Goal: Book appointment/travel/reservation

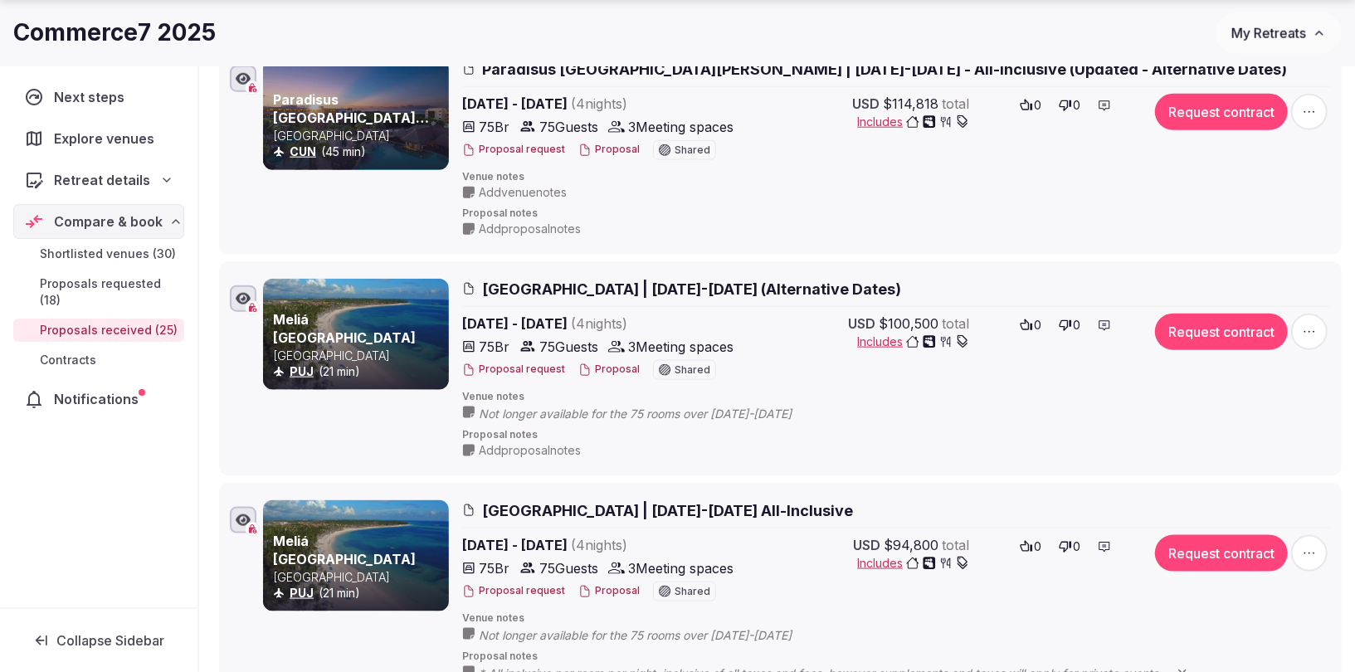
scroll to position [1185, 0]
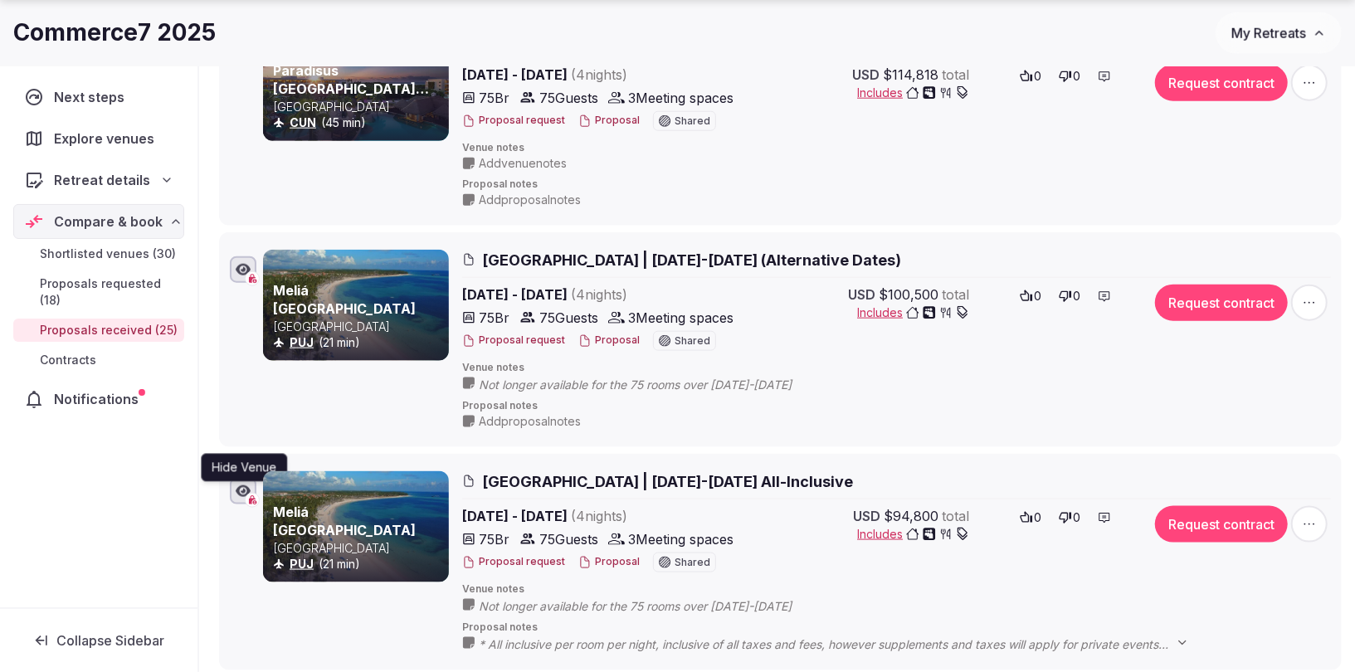
click at [243, 485] on icon "button" at bounding box center [243, 491] width 15 height 12
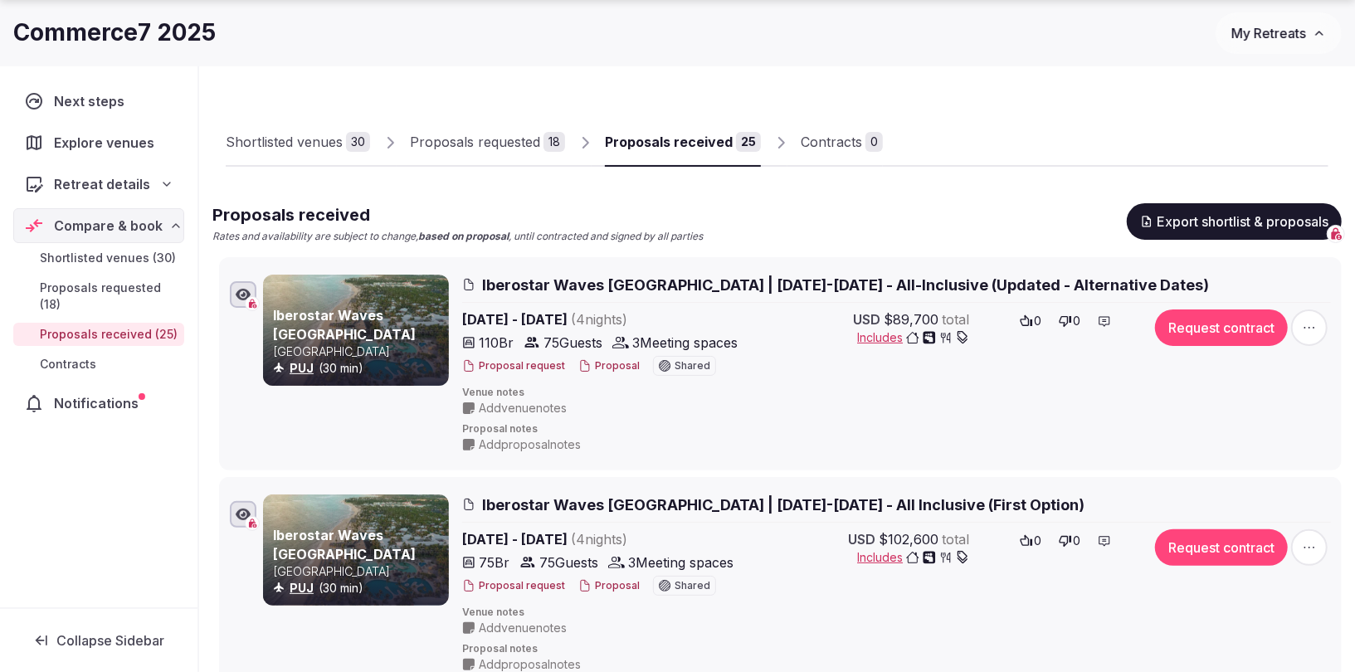
scroll to position [74, 0]
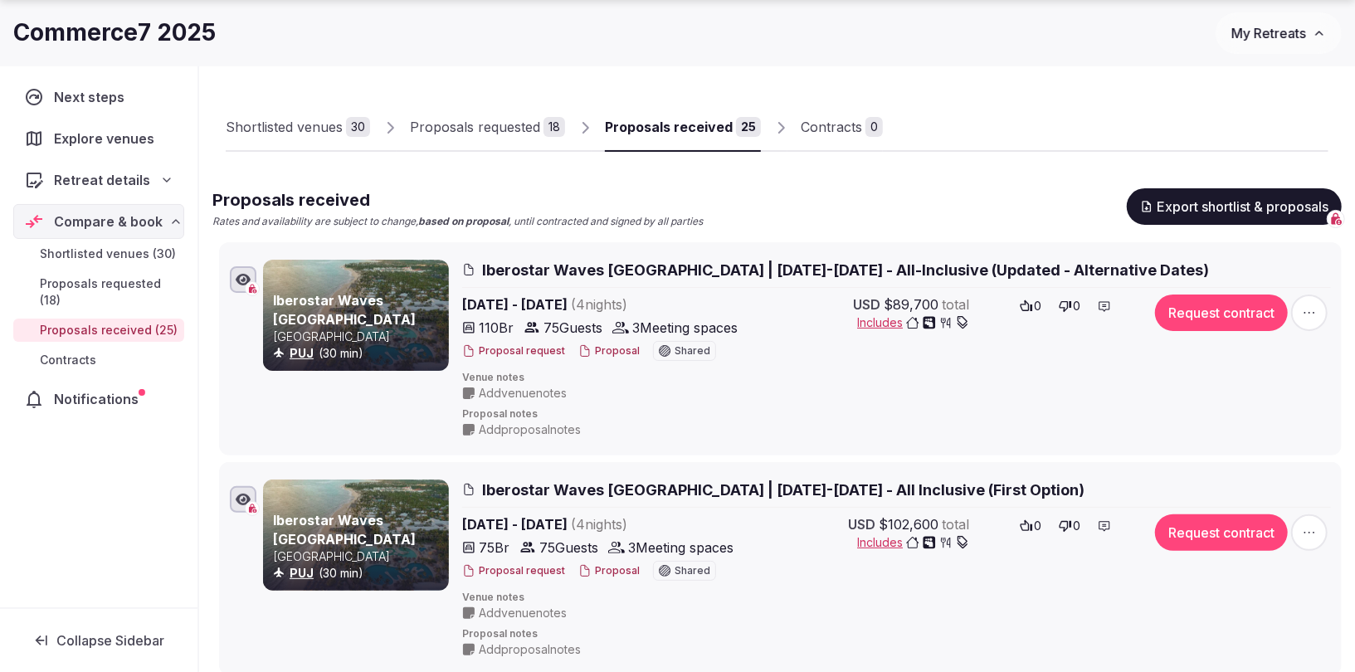
click at [249, 505] on div at bounding box center [243, 499] width 27 height 27
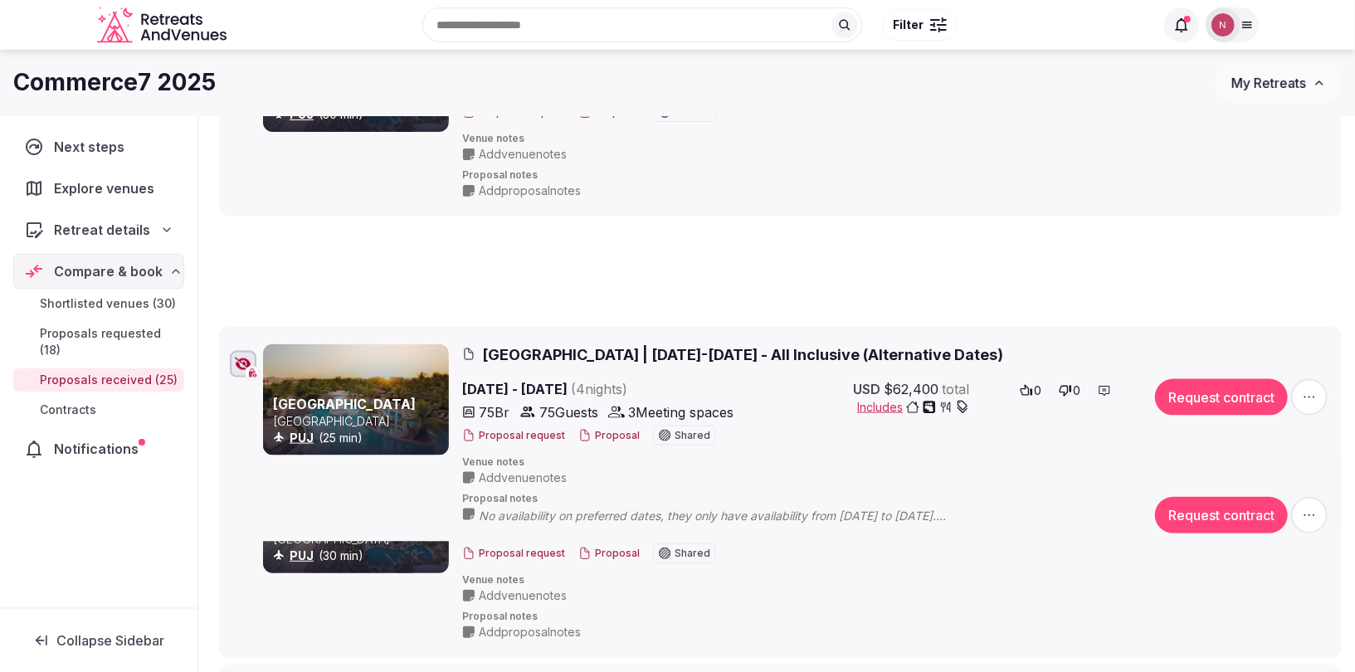
scroll to position [310, 0]
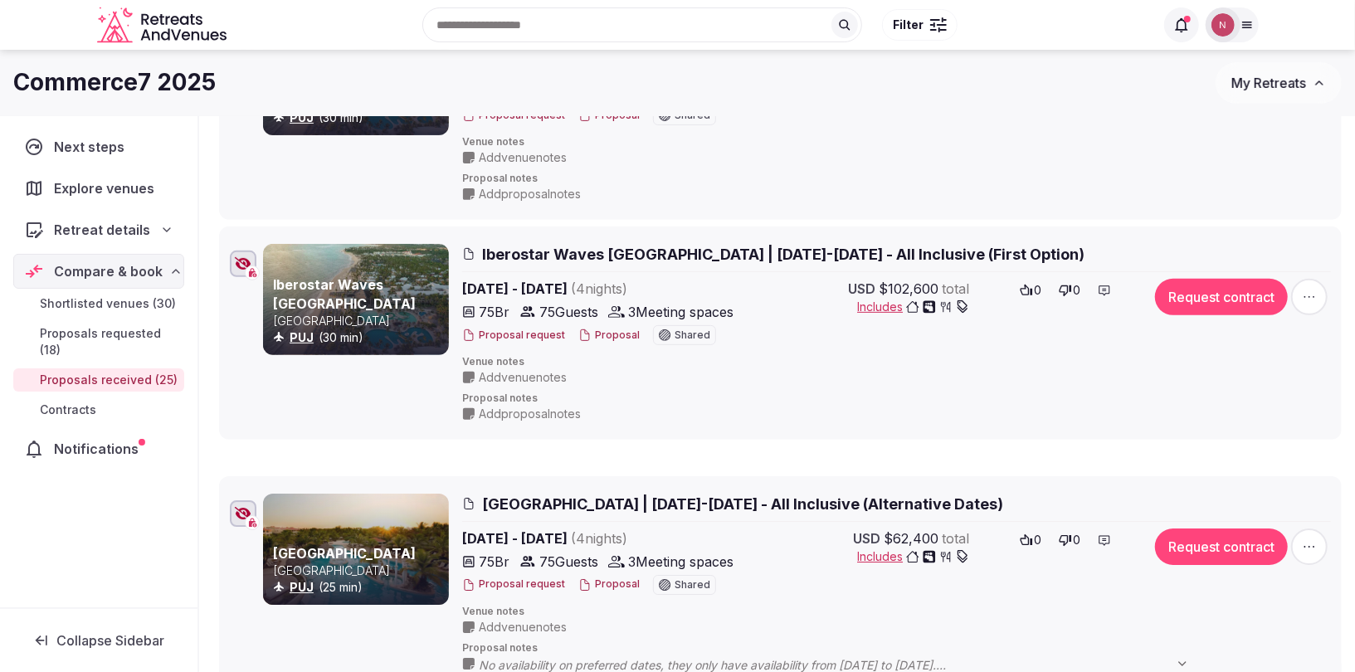
drag, startPoint x: 205, startPoint y: 204, endPoint x: 334, endPoint y: 486, distance: 310.1
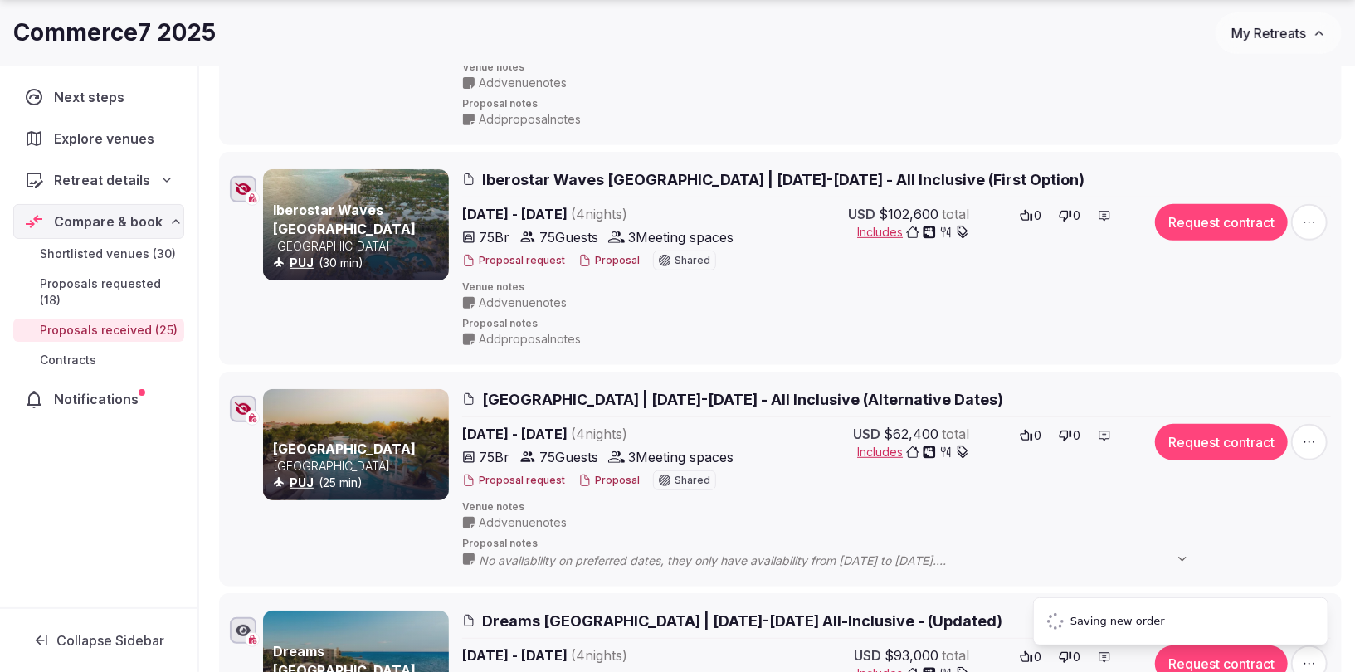
scroll to position [386, 0]
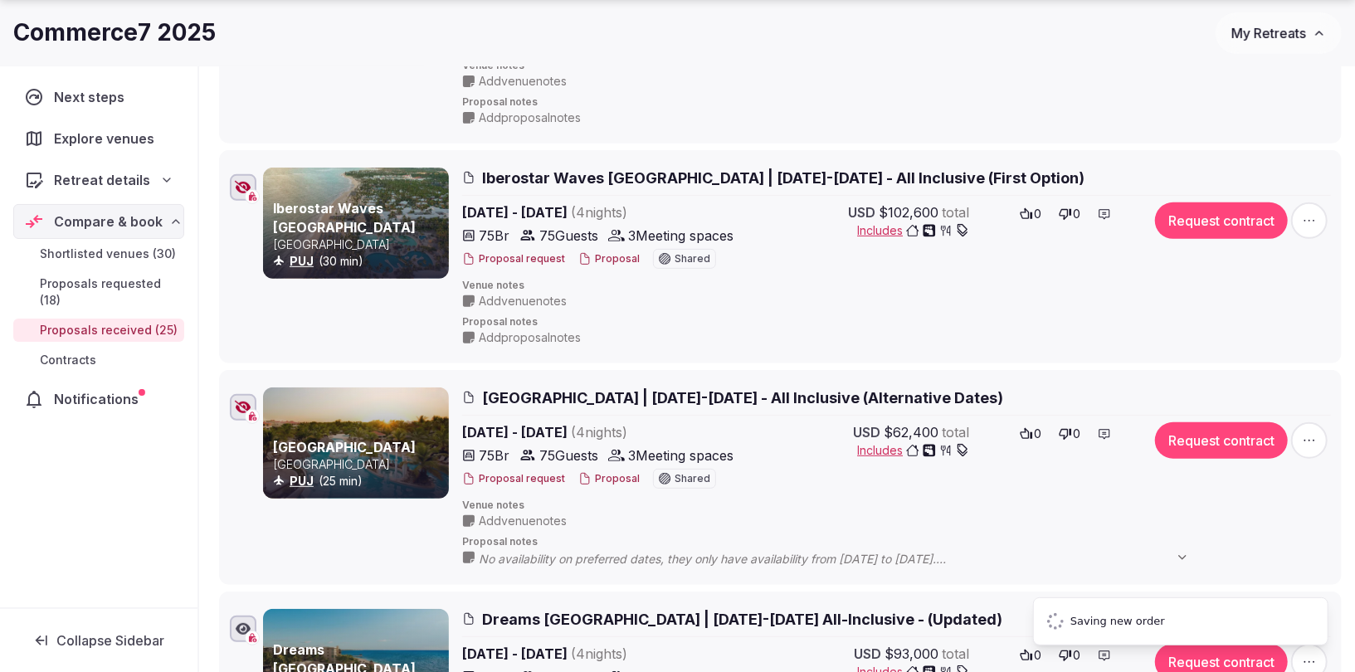
click at [242, 407] on icon "button" at bounding box center [243, 407] width 17 height 13
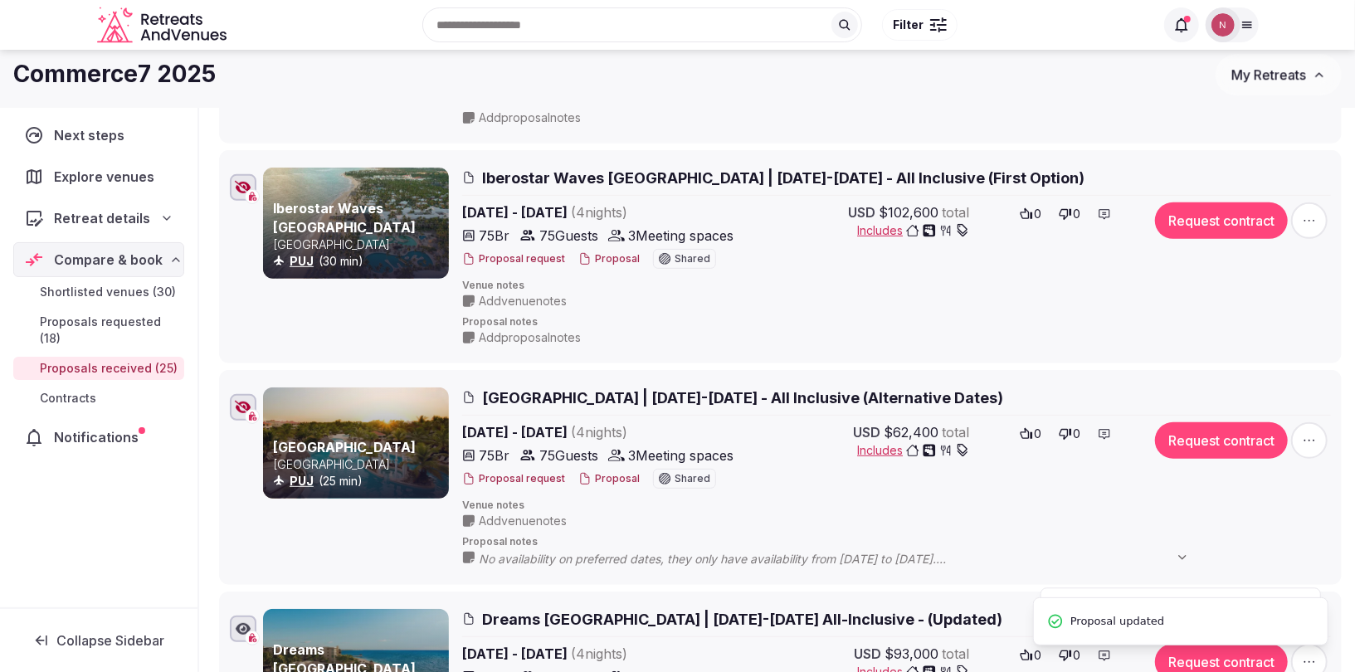
scroll to position [344, 0]
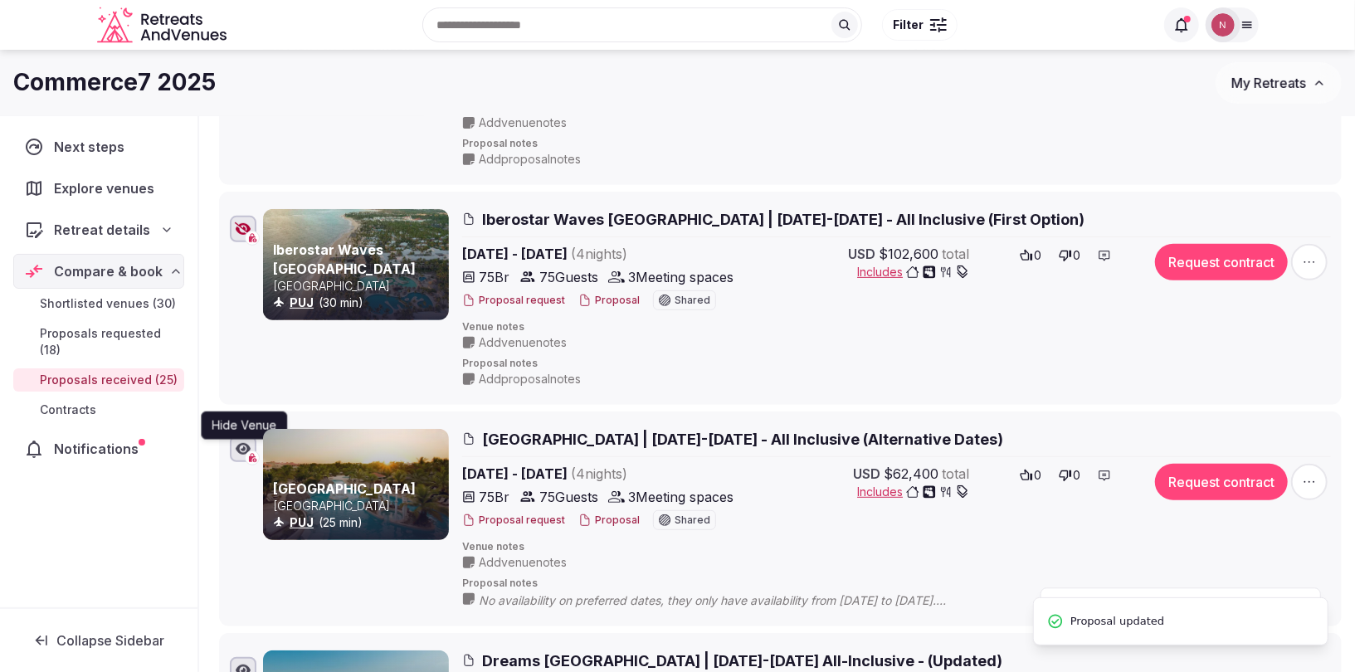
click at [246, 444] on icon "button" at bounding box center [243, 449] width 15 height 12
click at [241, 444] on icon "button" at bounding box center [243, 448] width 17 height 13
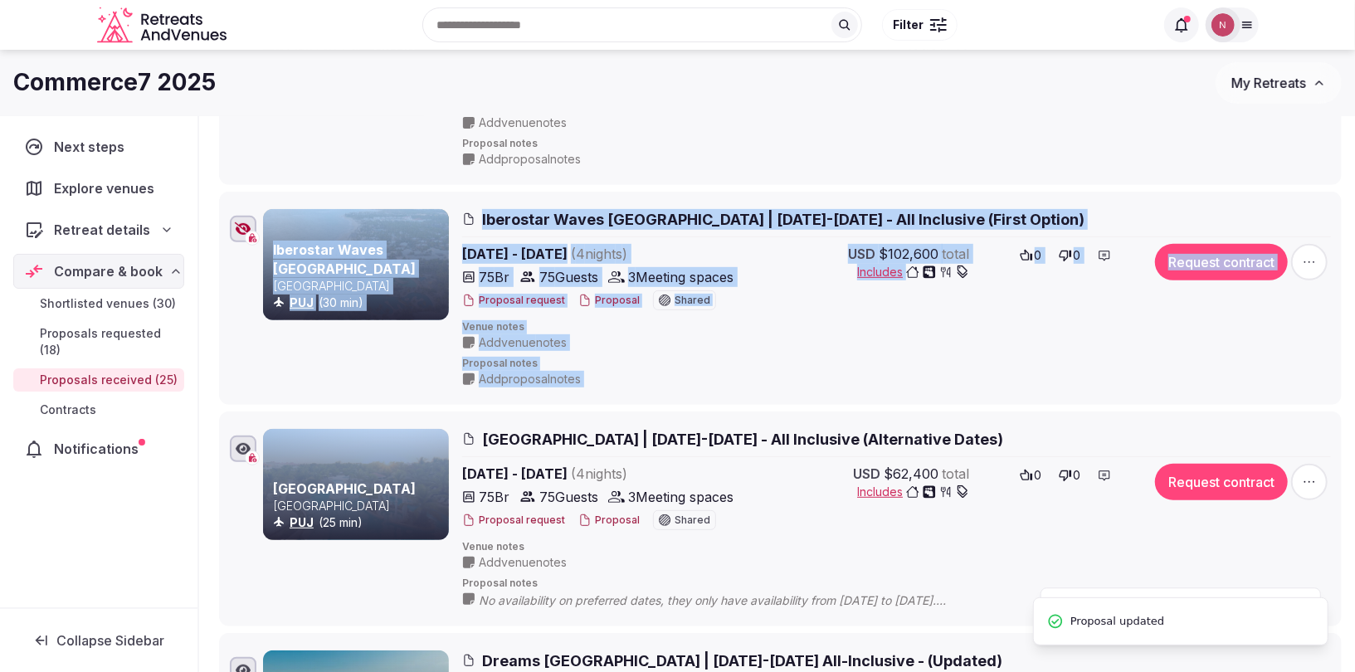
drag, startPoint x: 236, startPoint y: 417, endPoint x: 231, endPoint y: 375, distance: 41.9
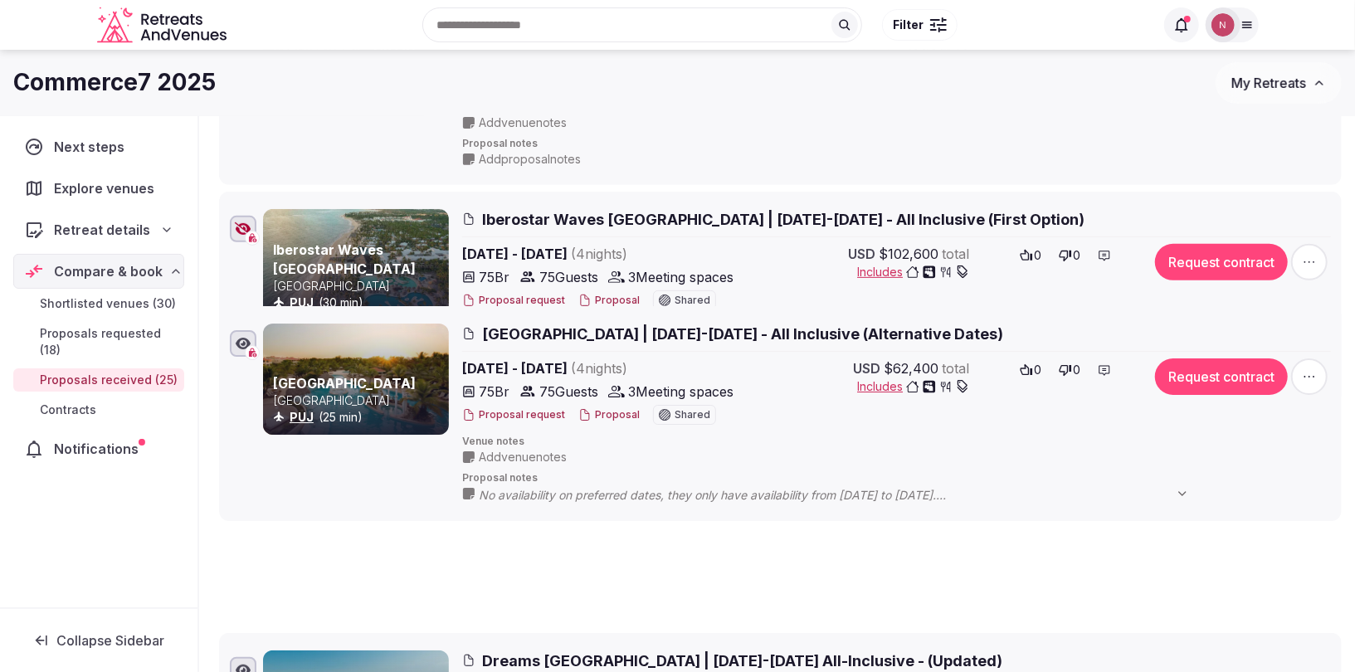
scroll to position [214, 0]
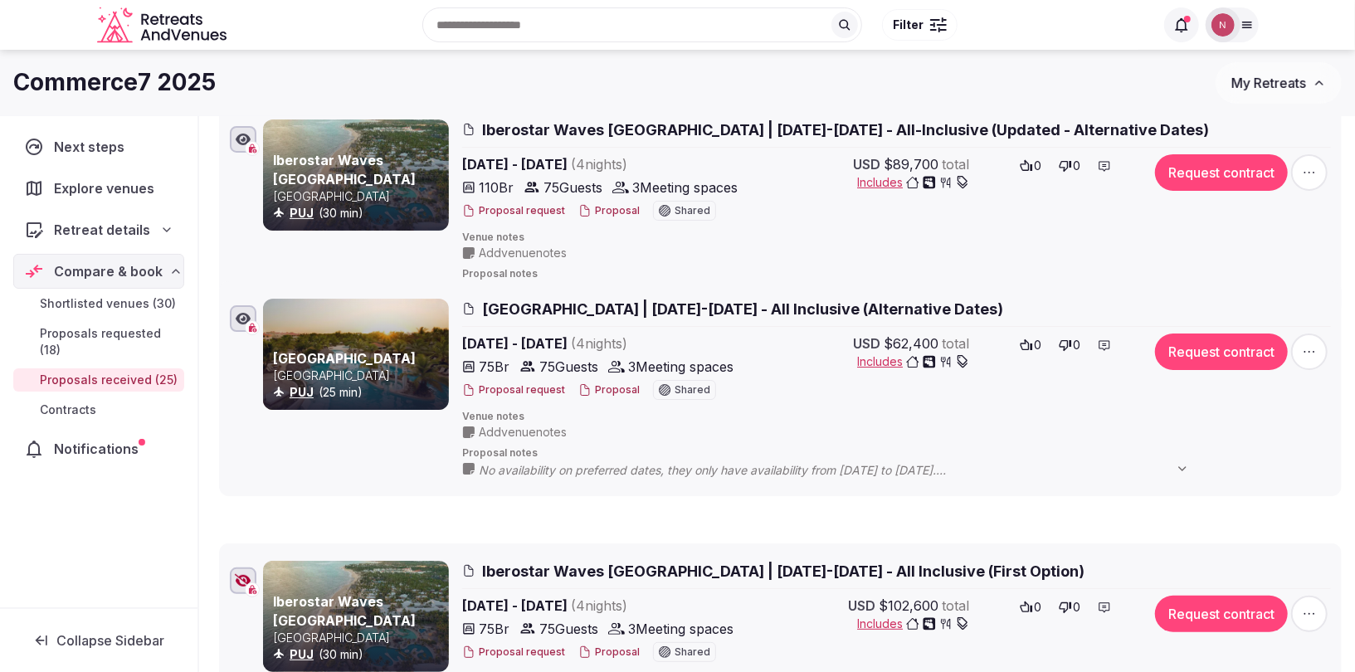
drag, startPoint x: 207, startPoint y: 422, endPoint x: 223, endPoint y: 293, distance: 129.6
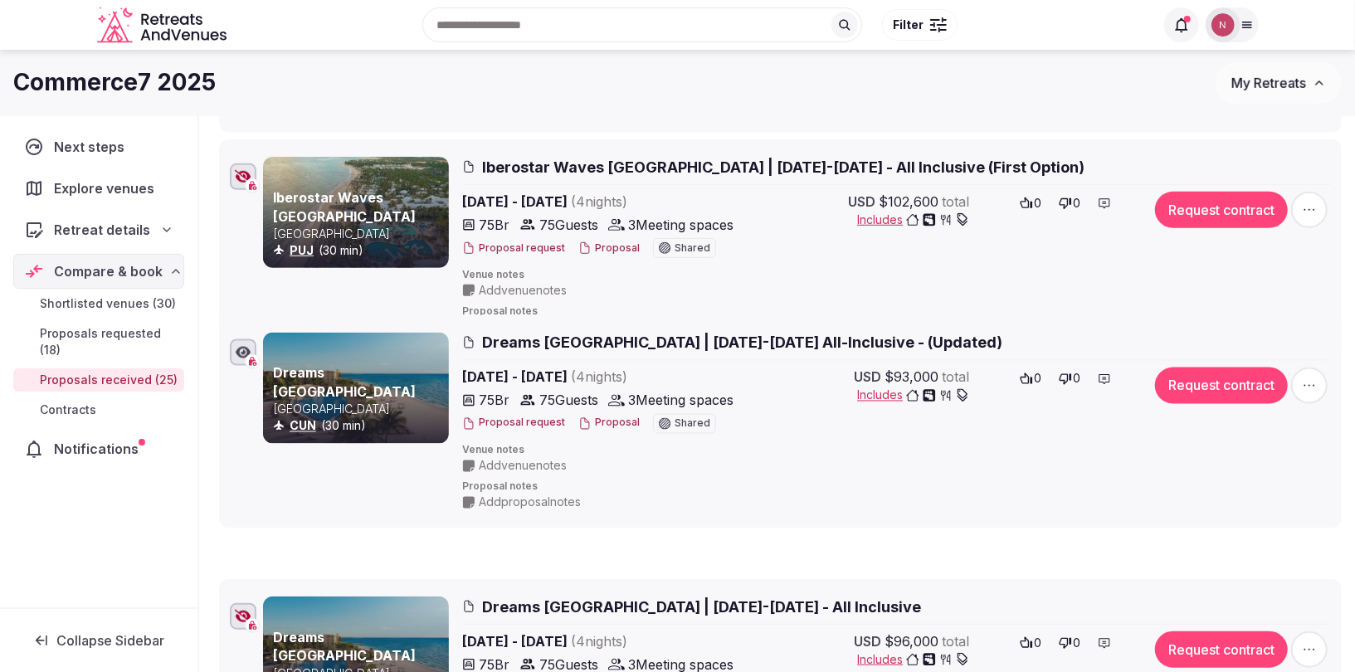
scroll to position [576, 0]
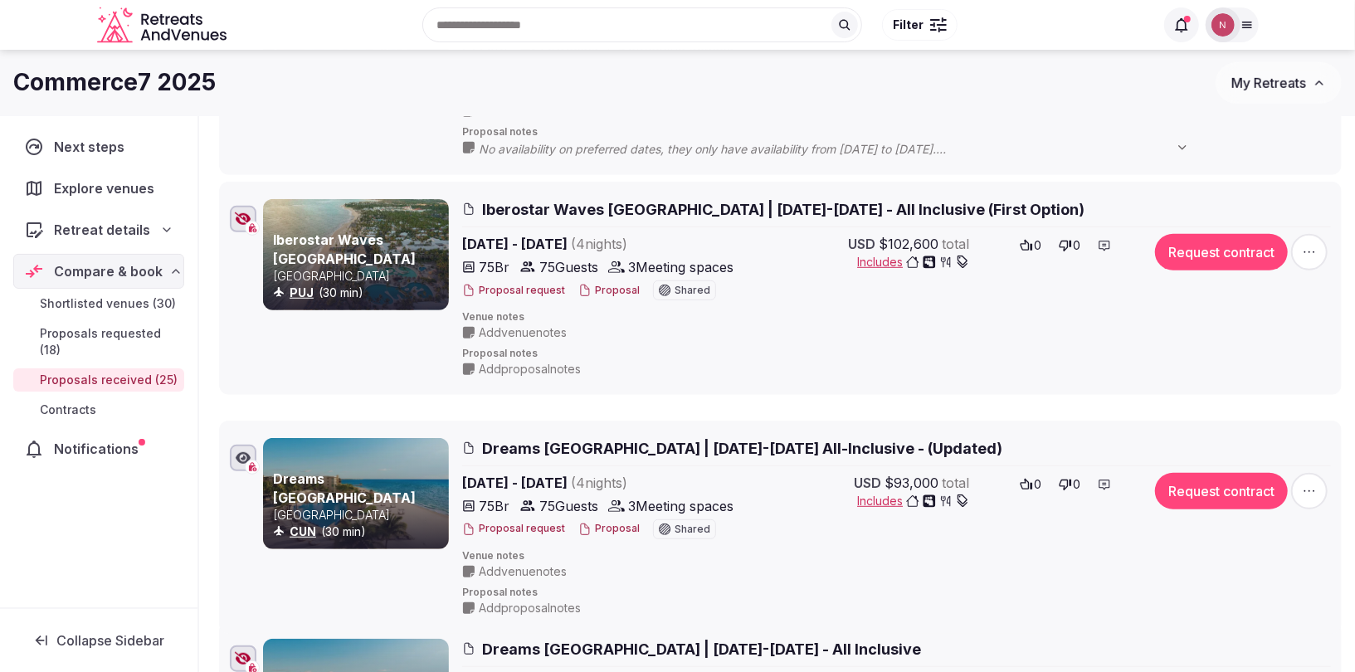
drag, startPoint x: 210, startPoint y: 343, endPoint x: 226, endPoint y: 433, distance: 91.8
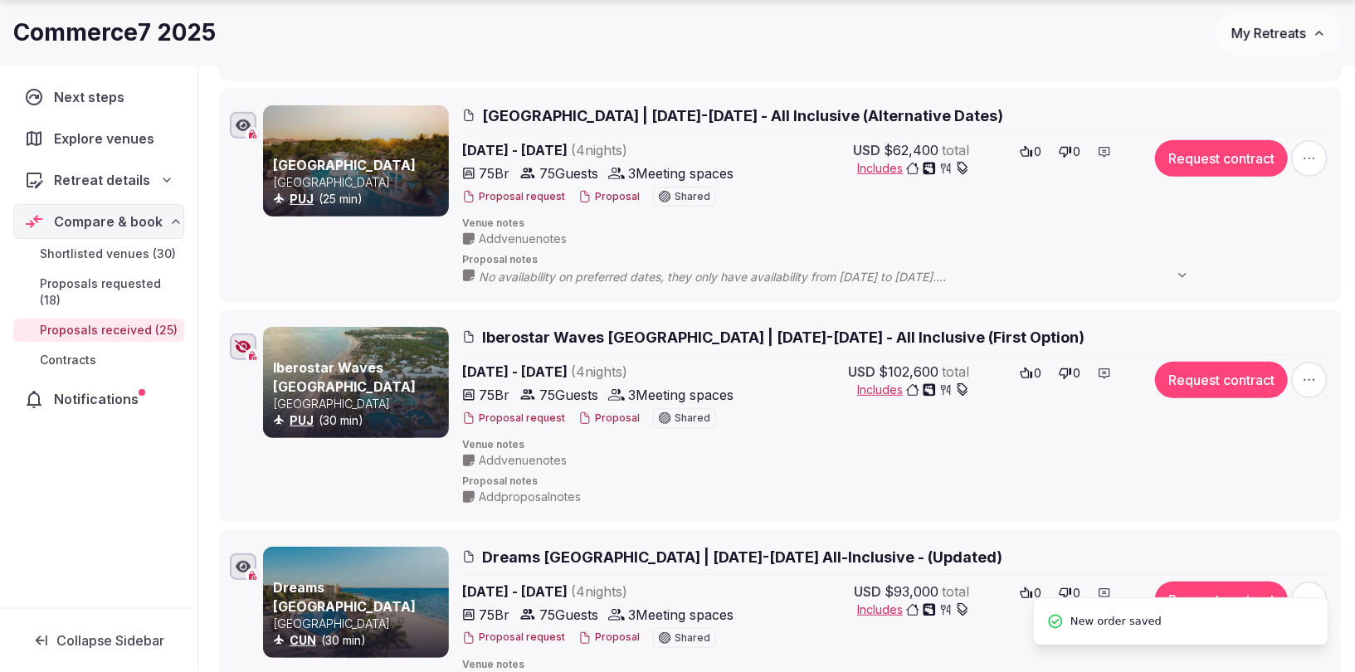
scroll to position [532, 0]
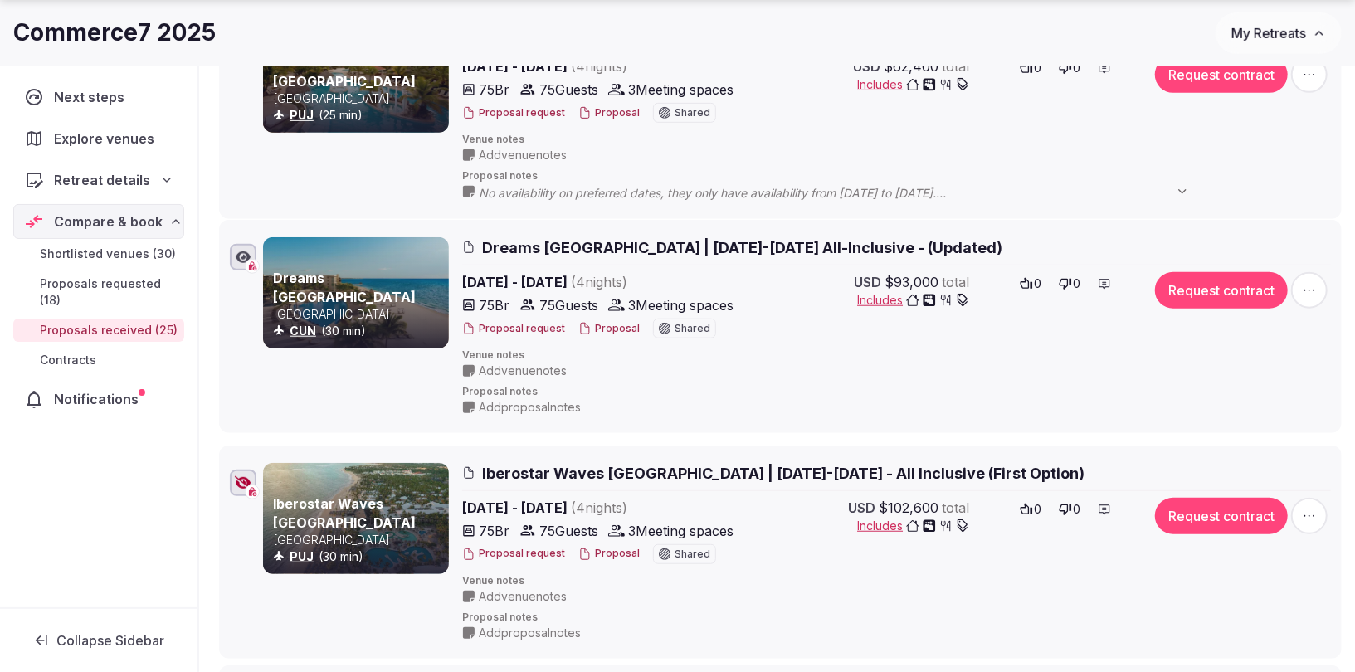
drag, startPoint x: 207, startPoint y: 458, endPoint x: 246, endPoint y: 233, distance: 228.2
click at [246, 233] on li "Dreams [GEOGRAPHIC_DATA] [GEOGRAPHIC_DATA] CUN (30 min) Dreams [GEOGRAPHIC_DATA…" at bounding box center [780, 326] width 1123 height 213
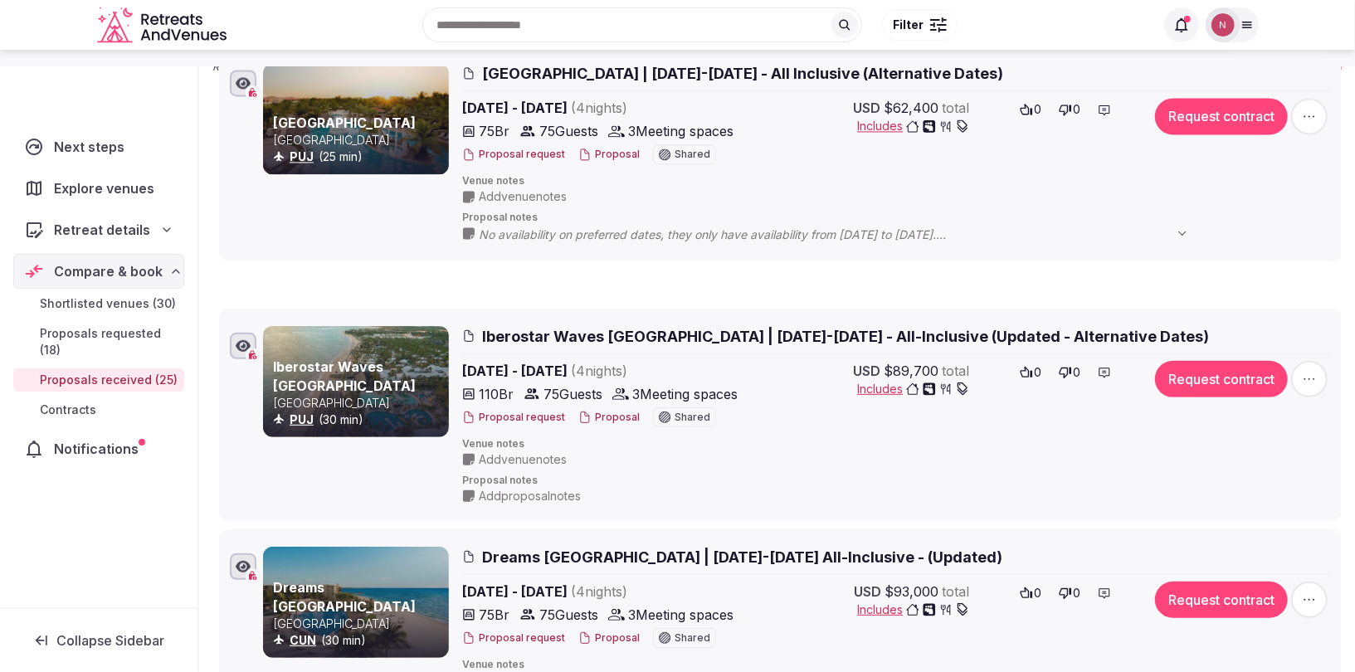
scroll to position [0, 0]
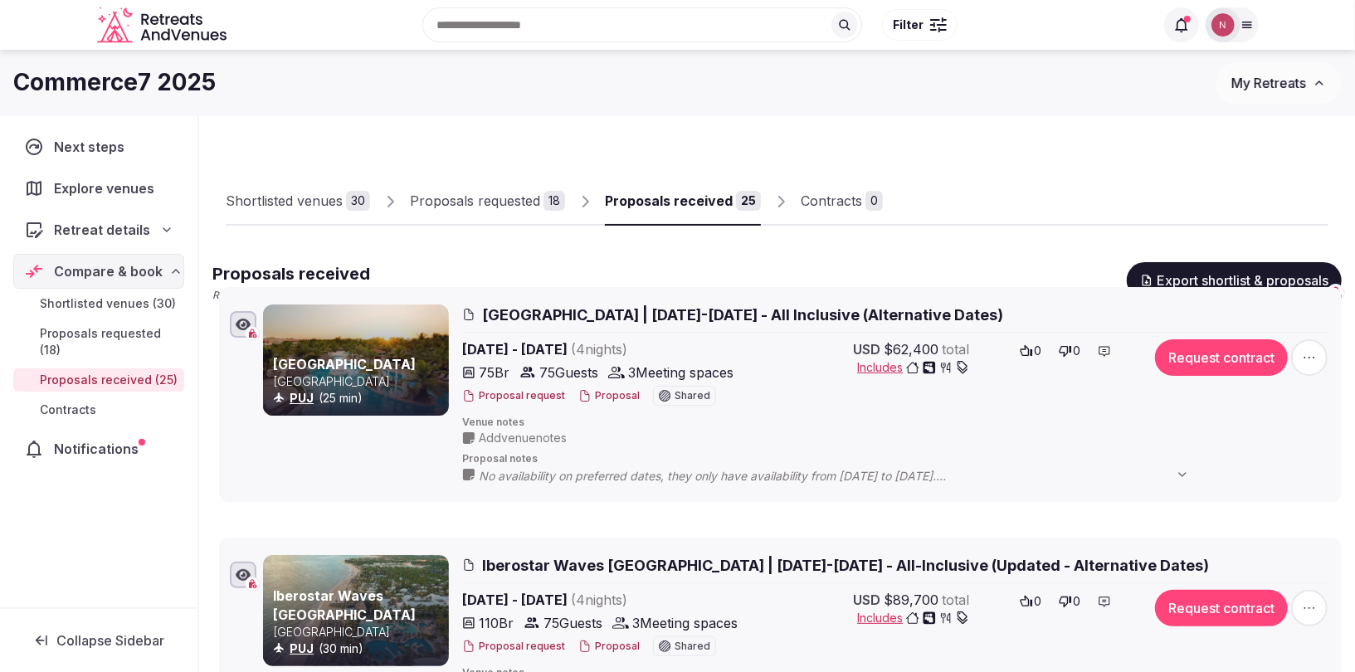
drag, startPoint x: 210, startPoint y: 324, endPoint x: 252, endPoint y: 305, distance: 46.8
click at [252, 305] on li "[GEOGRAPHIC_DATA] [GEOGRAPHIC_DATA] (25 min) [GEOGRAPHIC_DATA] | [DATE]-[DATE] …" at bounding box center [780, 394] width 1123 height 215
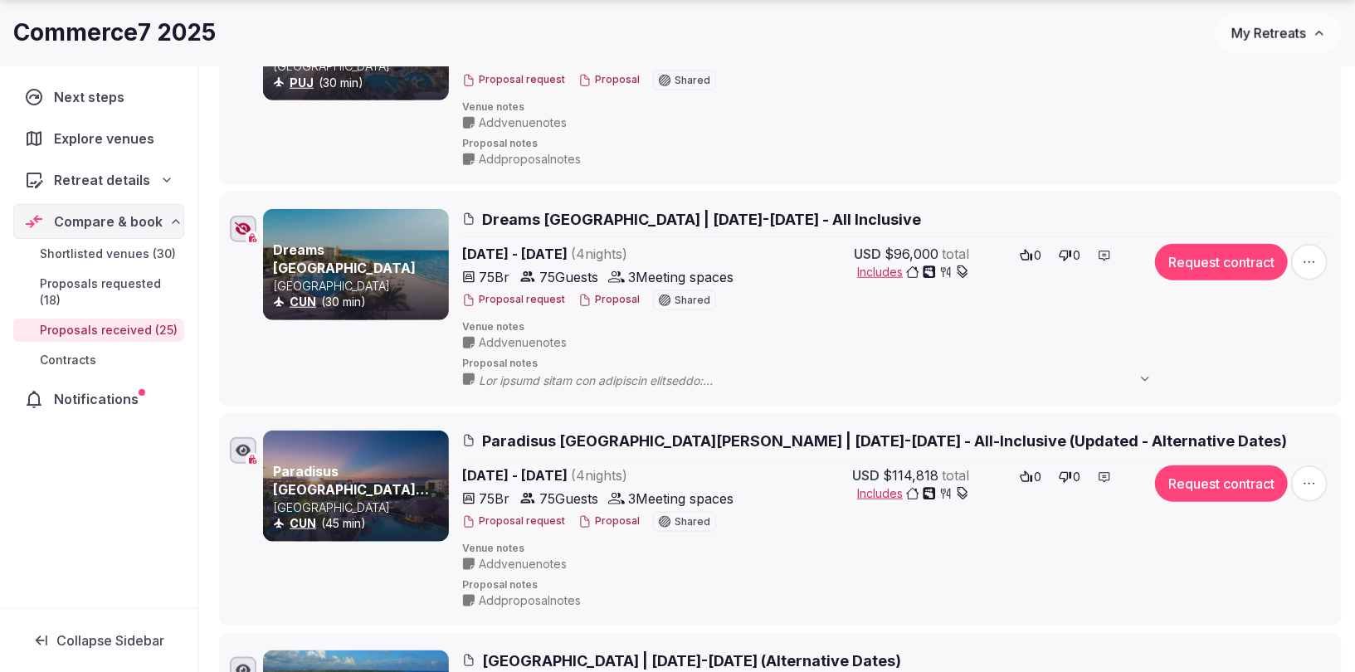
scroll to position [1007, 0]
click at [241, 443] on icon "button" at bounding box center [243, 449] width 15 height 13
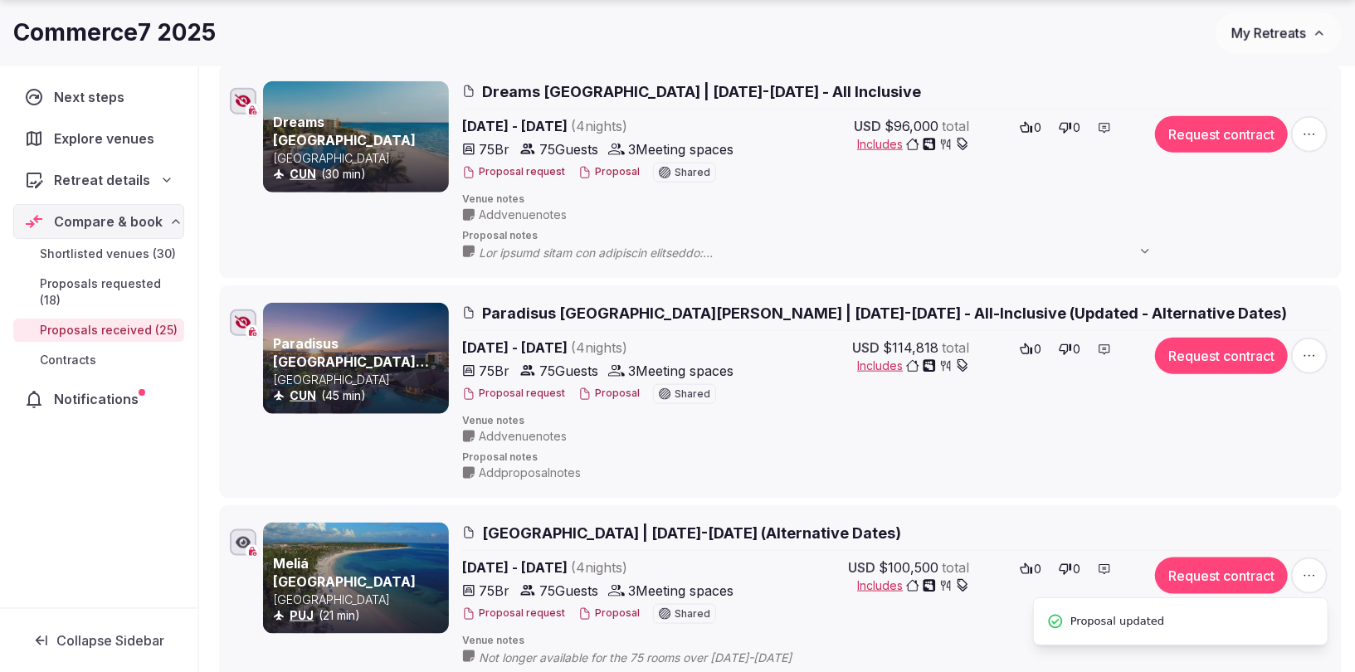
scroll to position [1139, 0]
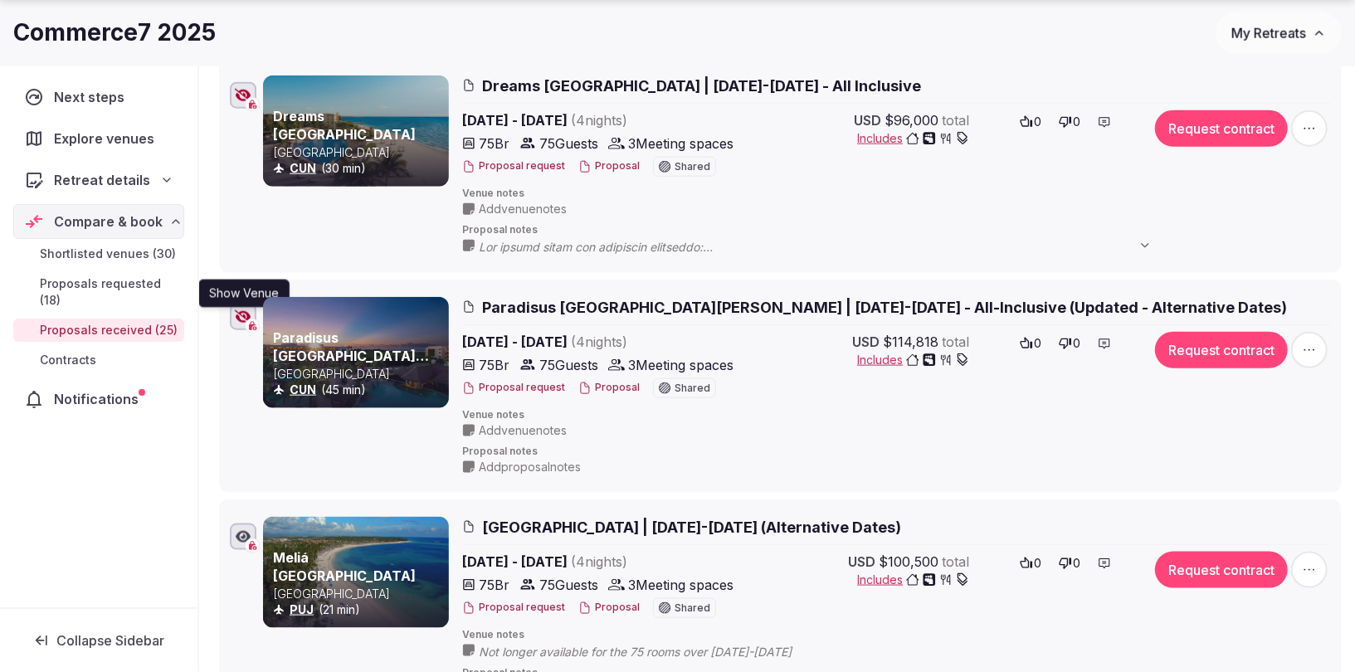
click at [241, 313] on icon "button" at bounding box center [243, 316] width 17 height 13
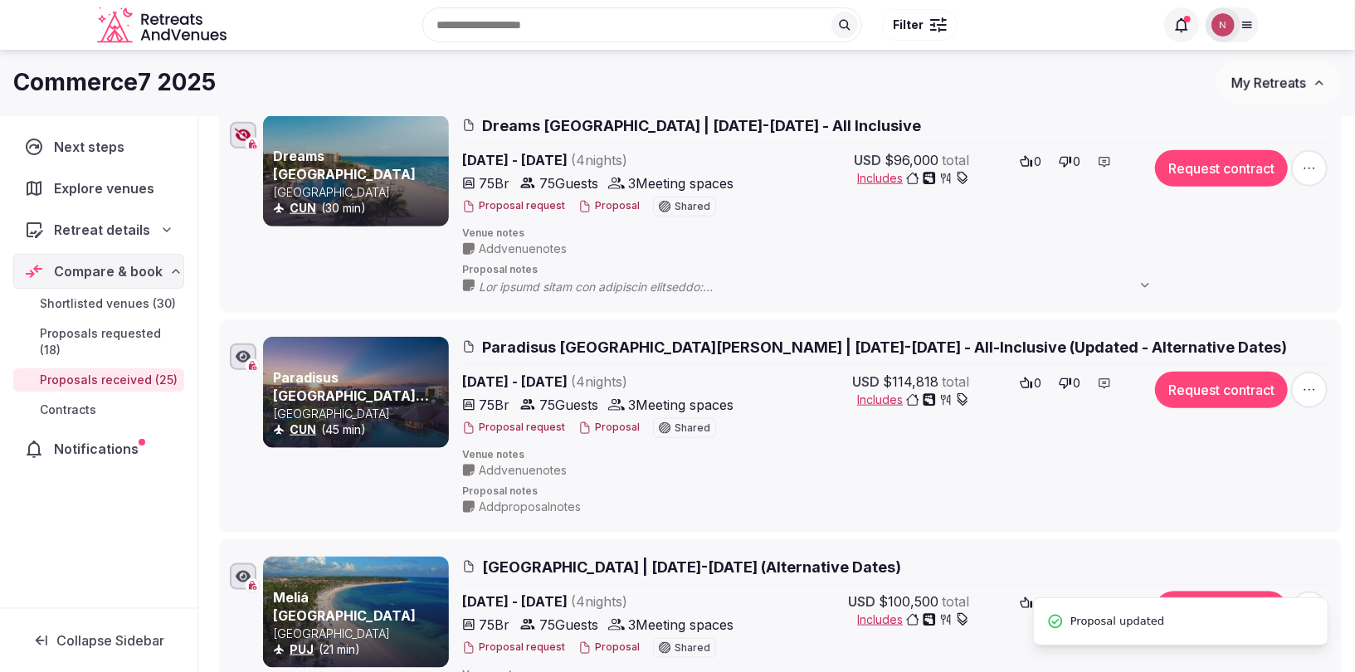
scroll to position [1031, 0]
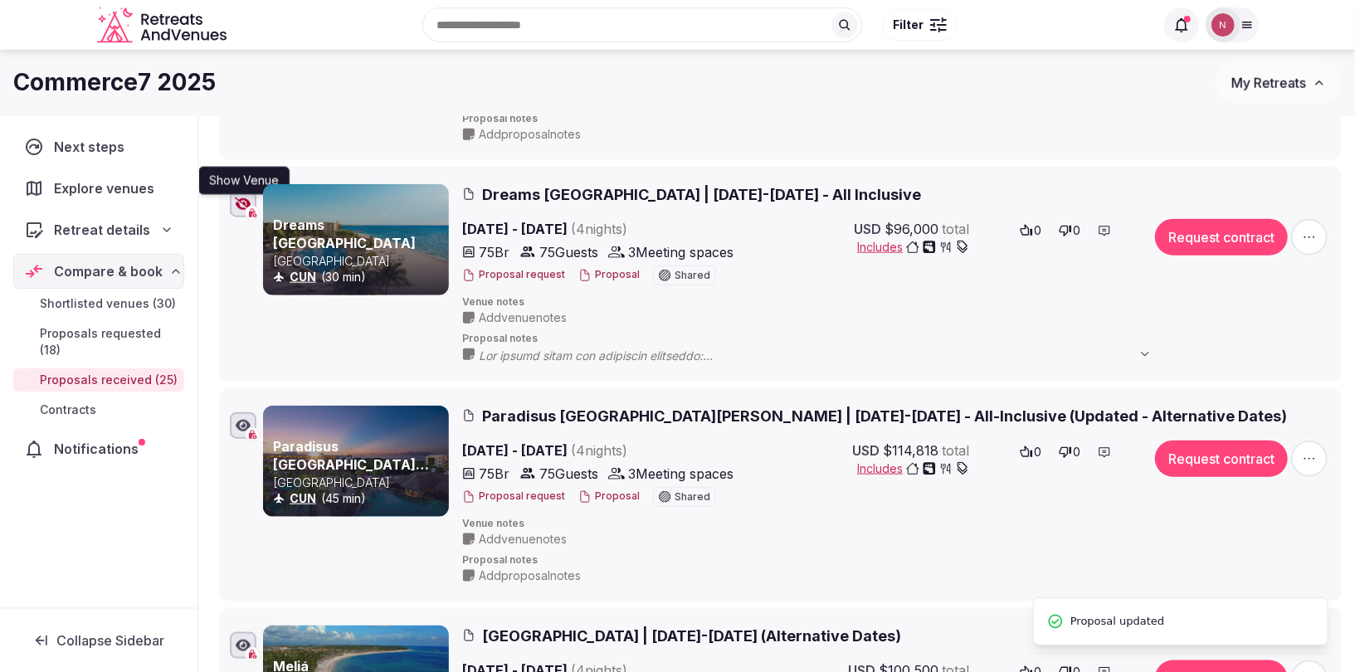
click at [242, 200] on icon "button" at bounding box center [243, 203] width 17 height 13
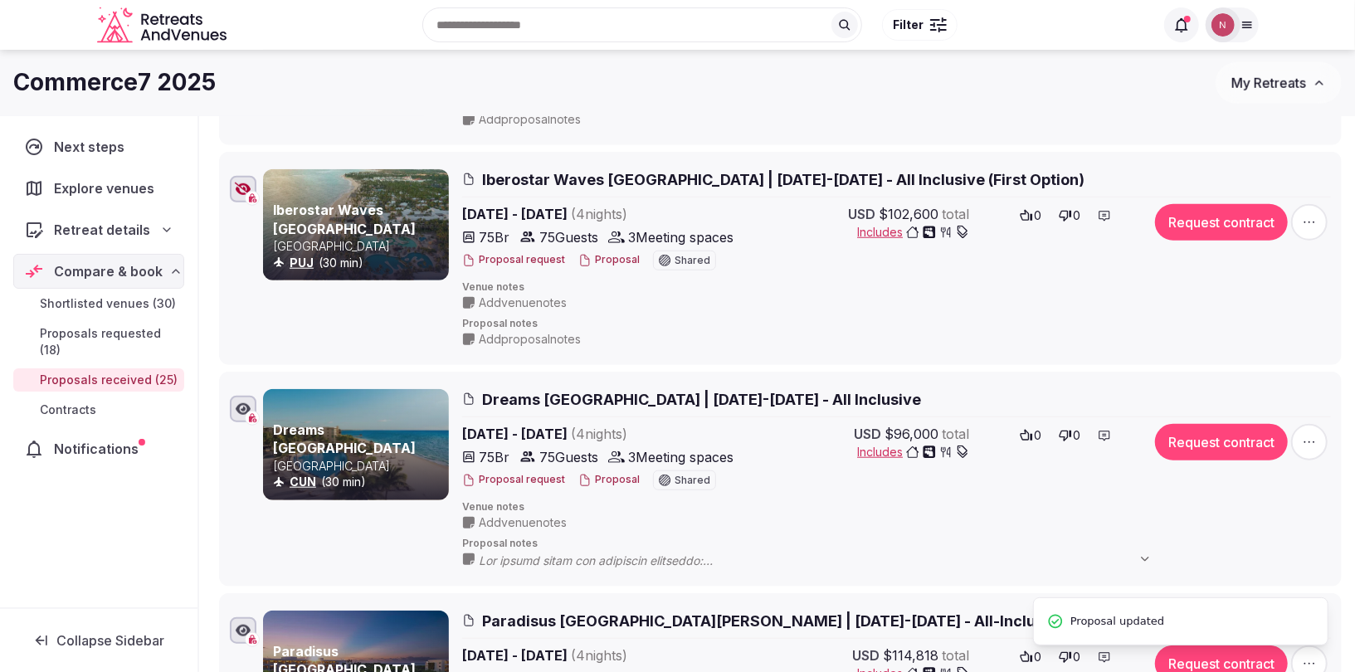
scroll to position [823, 0]
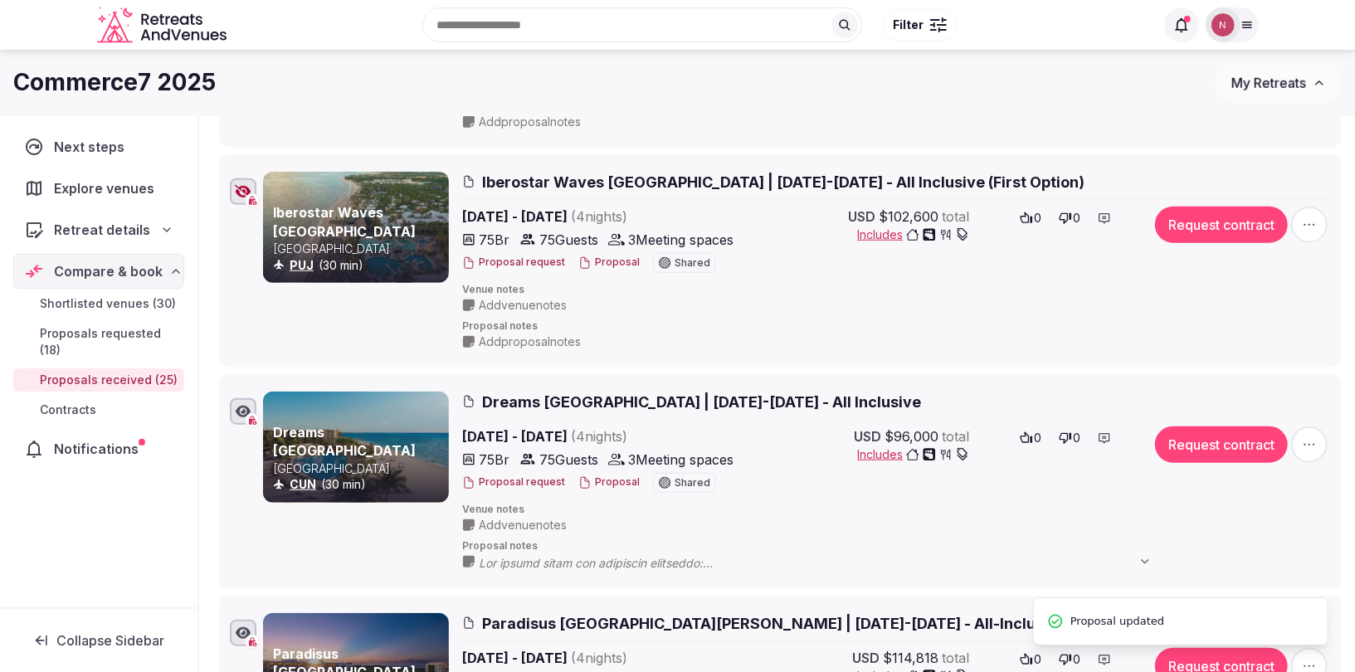
click at [245, 185] on div at bounding box center [243, 191] width 17 height 13
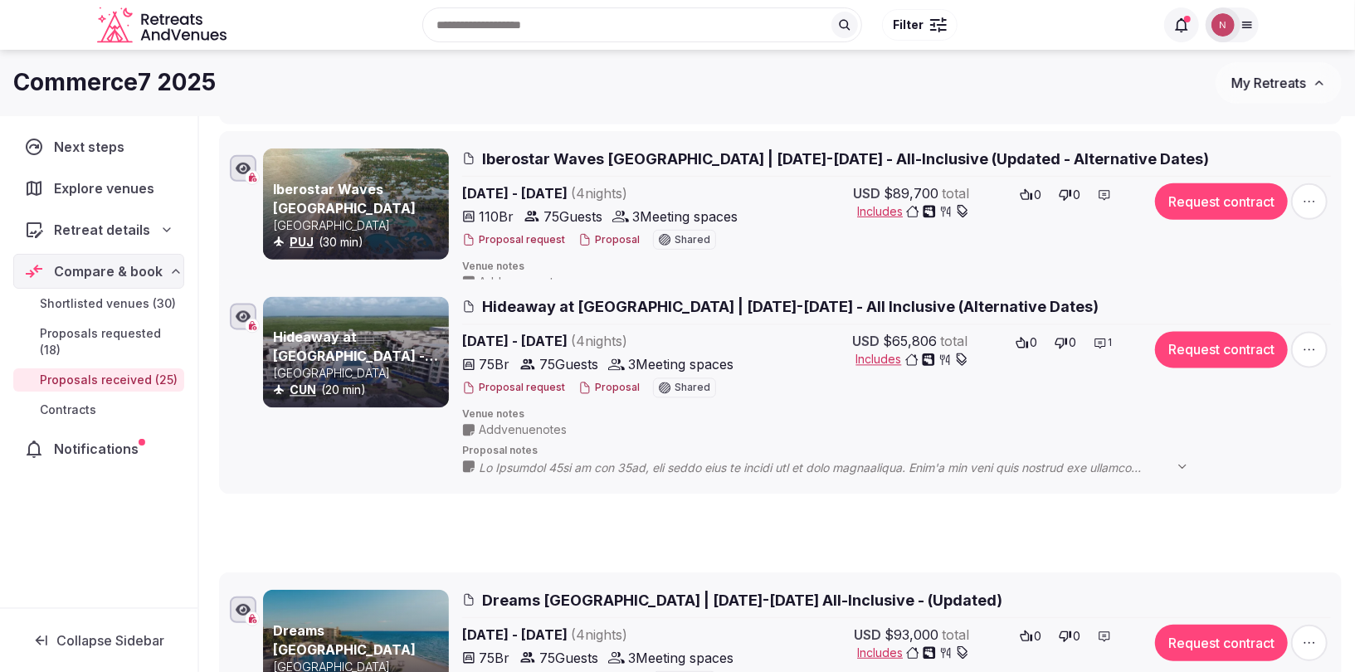
scroll to position [236, 0]
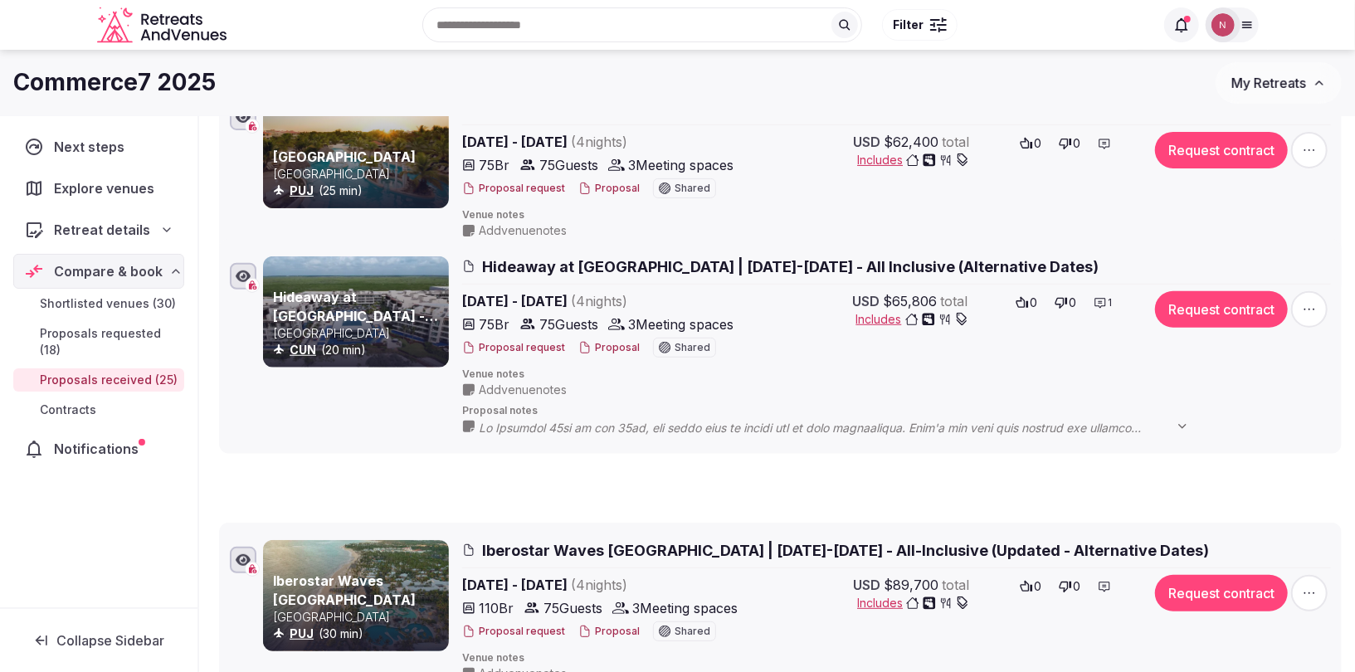
drag, startPoint x: 210, startPoint y: 402, endPoint x: 250, endPoint y: 255, distance: 153.0
click at [250, 255] on li "Hideaway at [GEOGRAPHIC_DATA] - Adults Only [GEOGRAPHIC_DATA] CUN (20 min) Hide…" at bounding box center [780, 346] width 1123 height 215
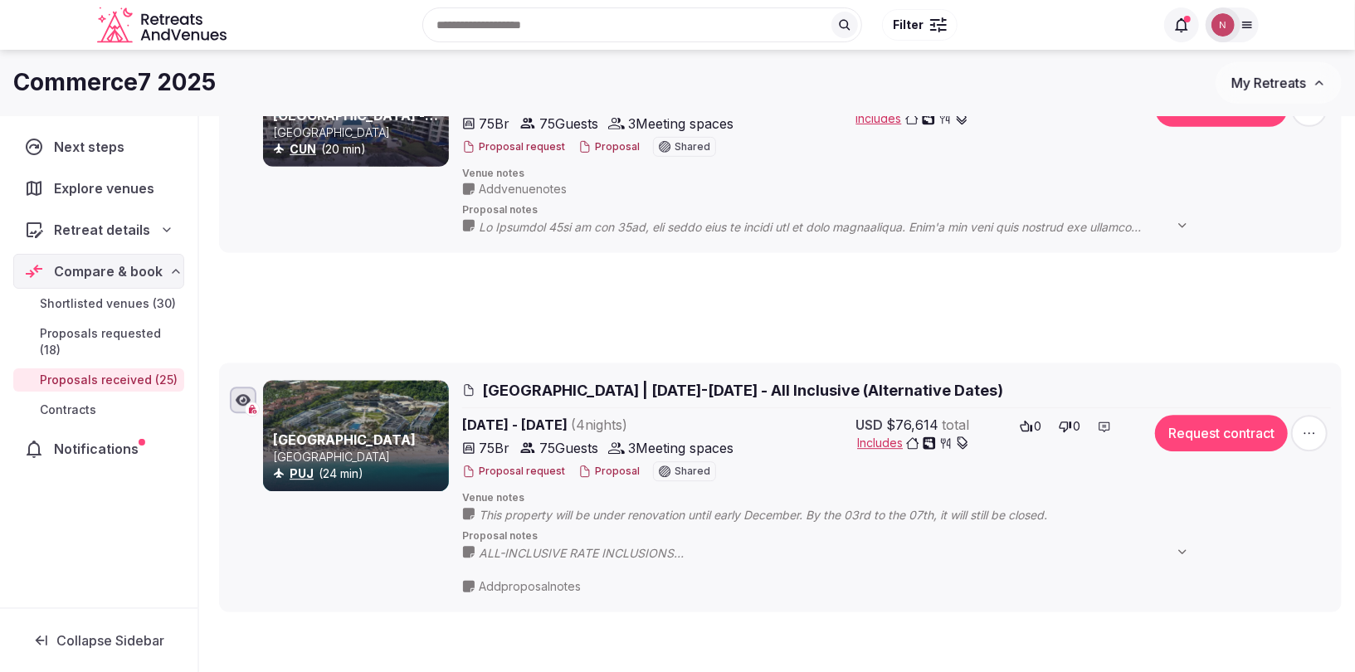
scroll to position [472, 0]
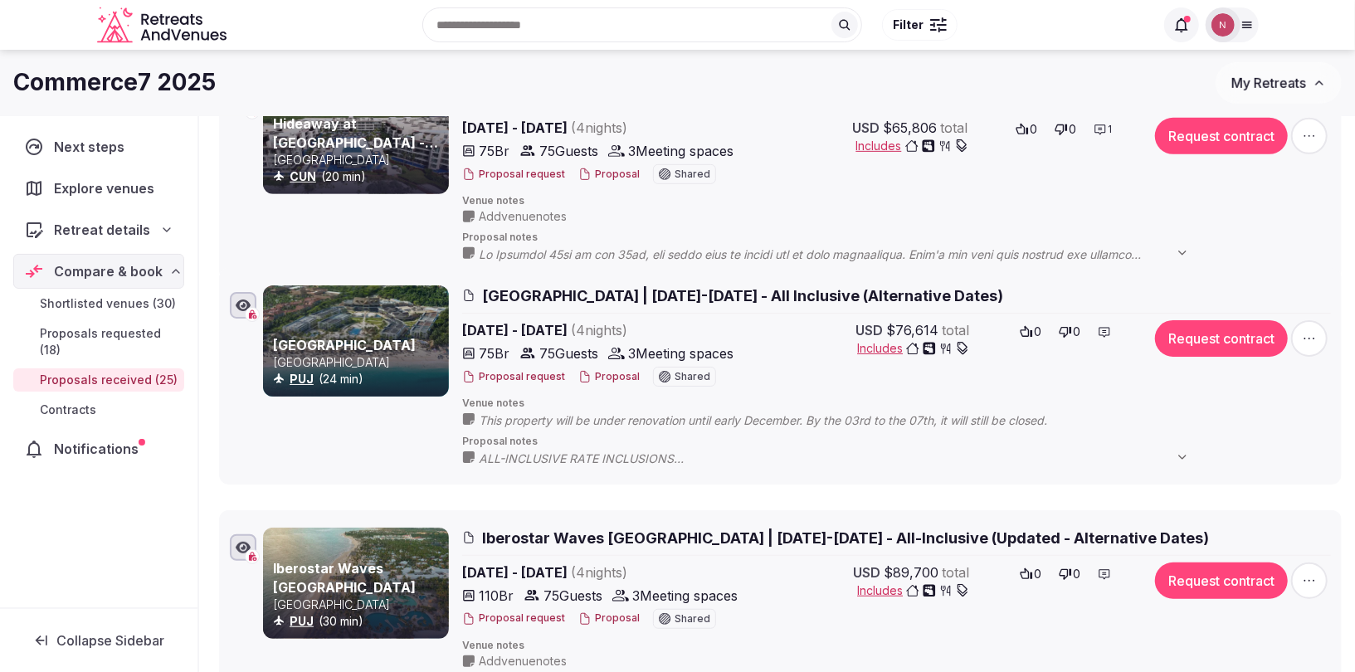
drag, startPoint x: 209, startPoint y: 300, endPoint x: 230, endPoint y: 278, distance: 30.5
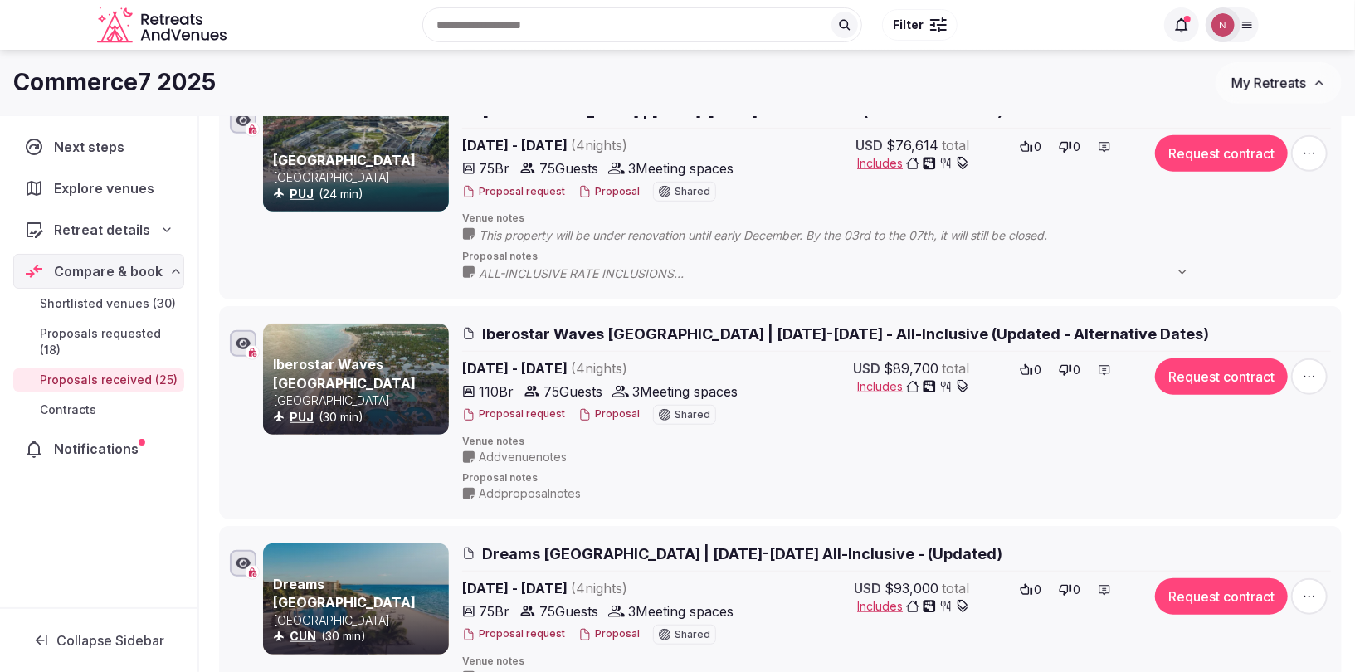
scroll to position [413, 0]
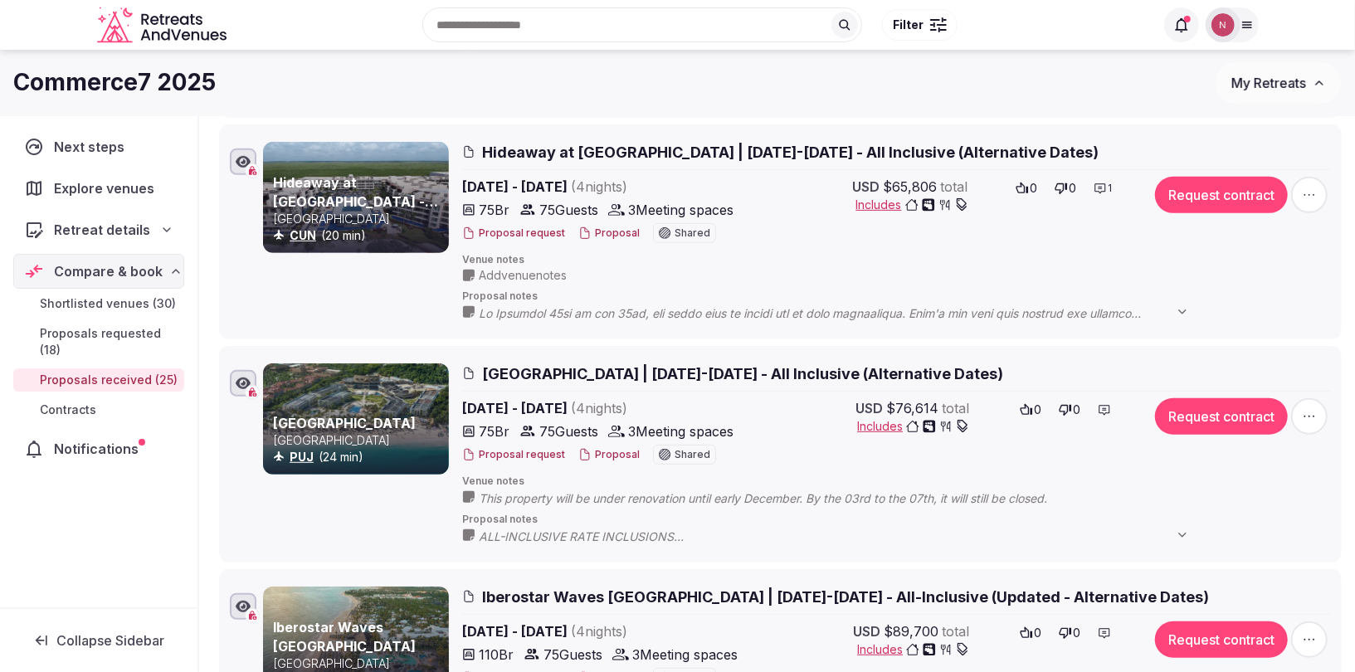
click at [611, 236] on button "Proposal" at bounding box center [608, 234] width 61 height 14
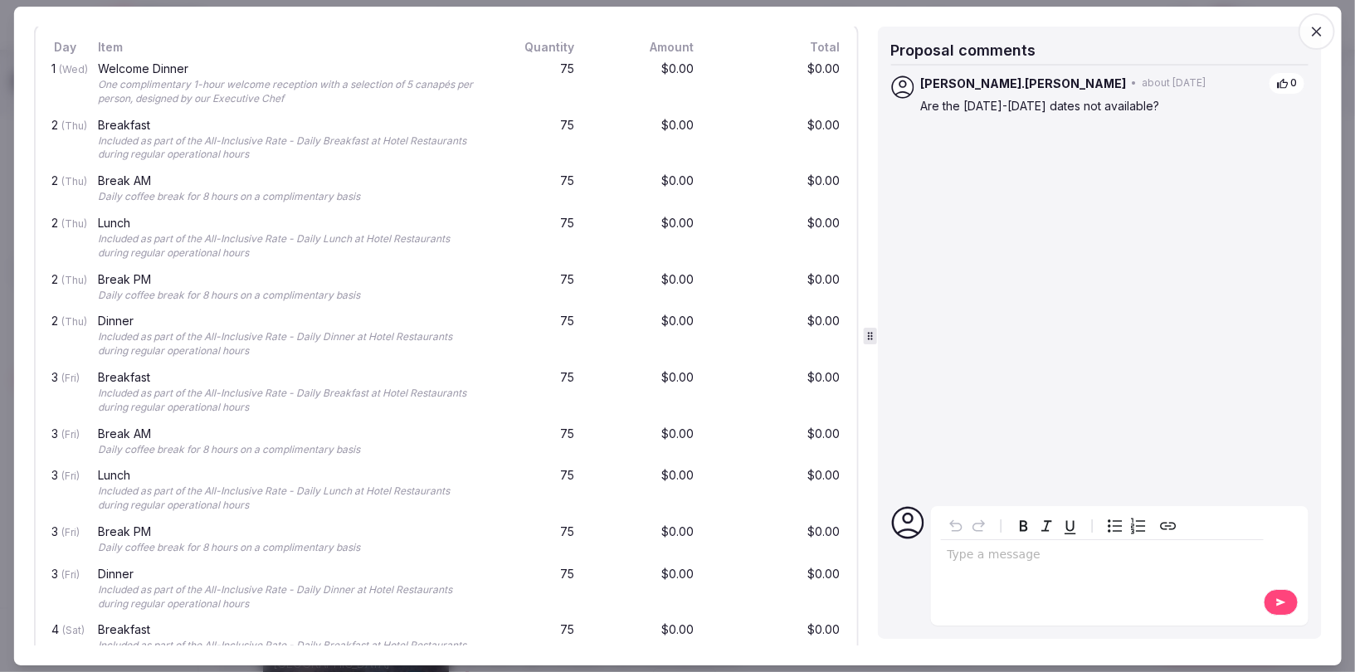
scroll to position [1884, 0]
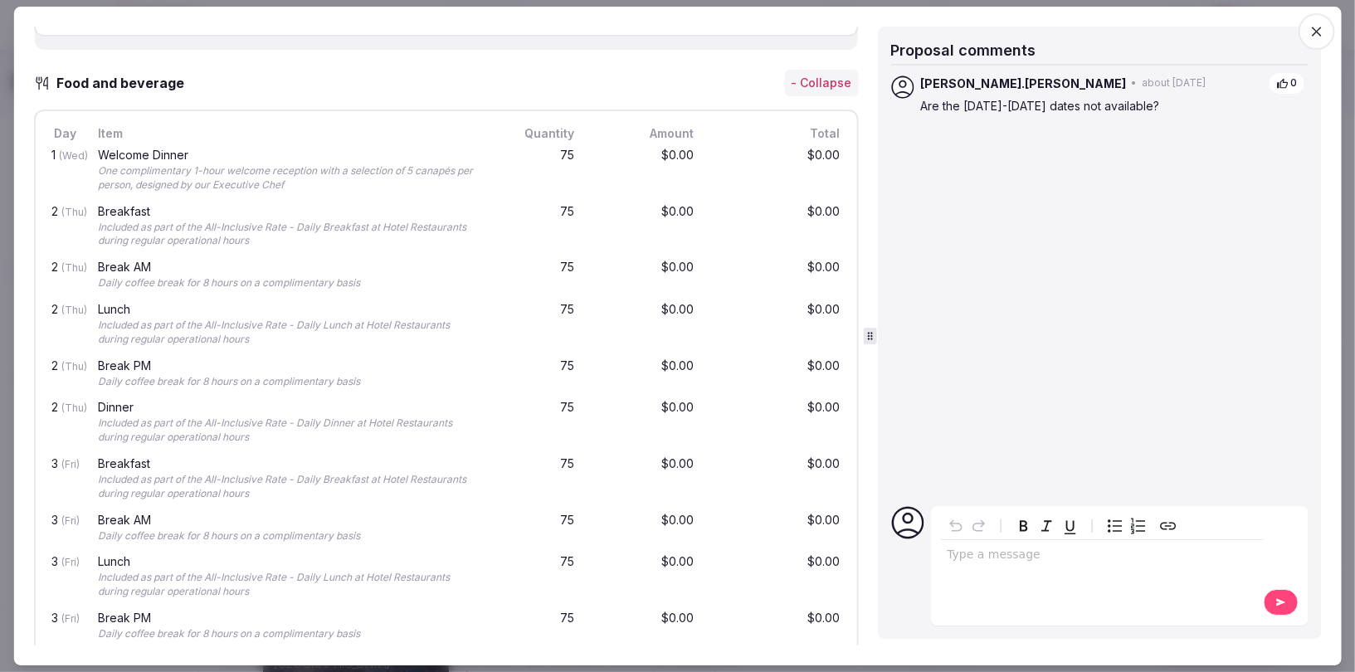
click at [1309, 23] on icon "button" at bounding box center [1317, 31] width 17 height 17
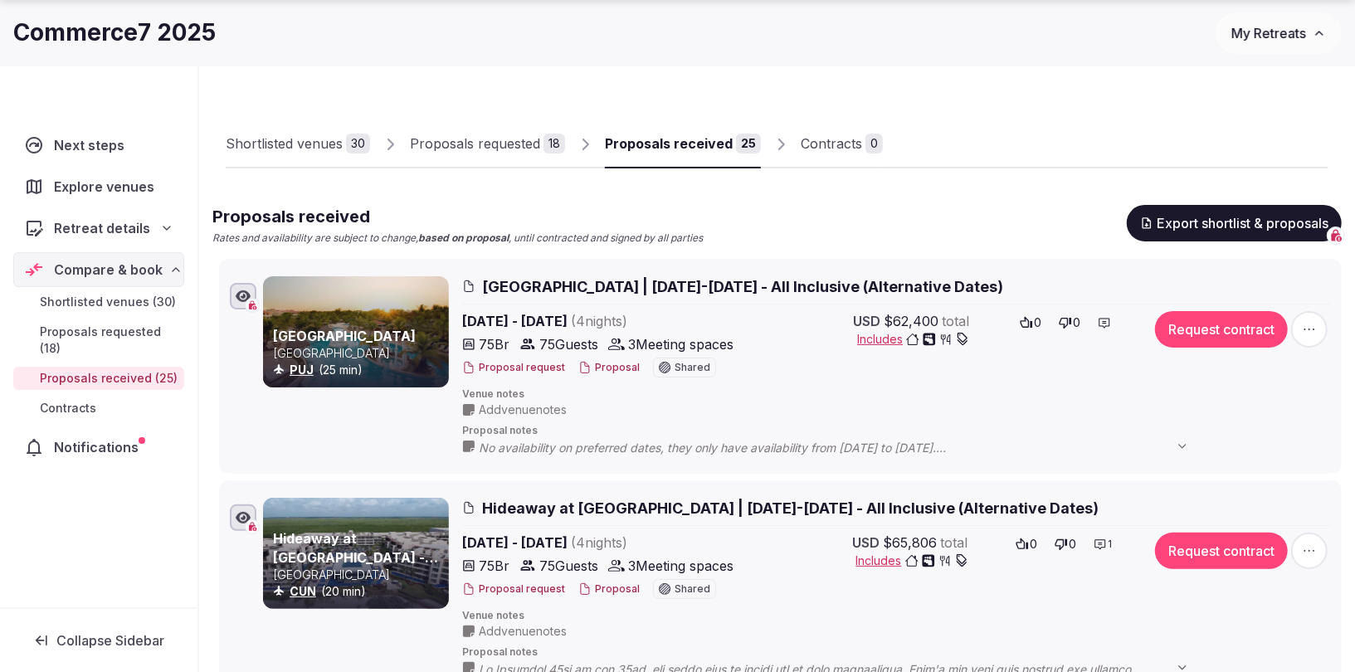
scroll to position [71, 0]
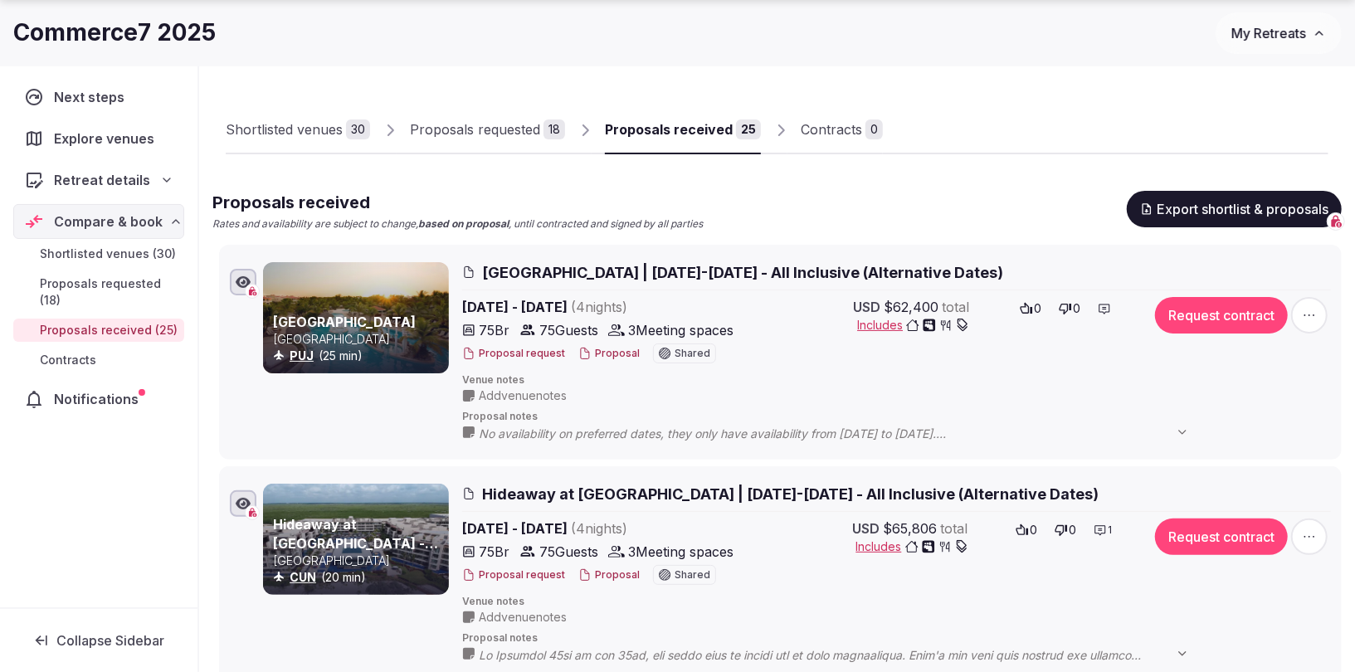
click at [663, 274] on span "[GEOGRAPHIC_DATA] | [DATE]-[DATE] - All Inclusive (Alternative Dates)" at bounding box center [742, 272] width 521 height 21
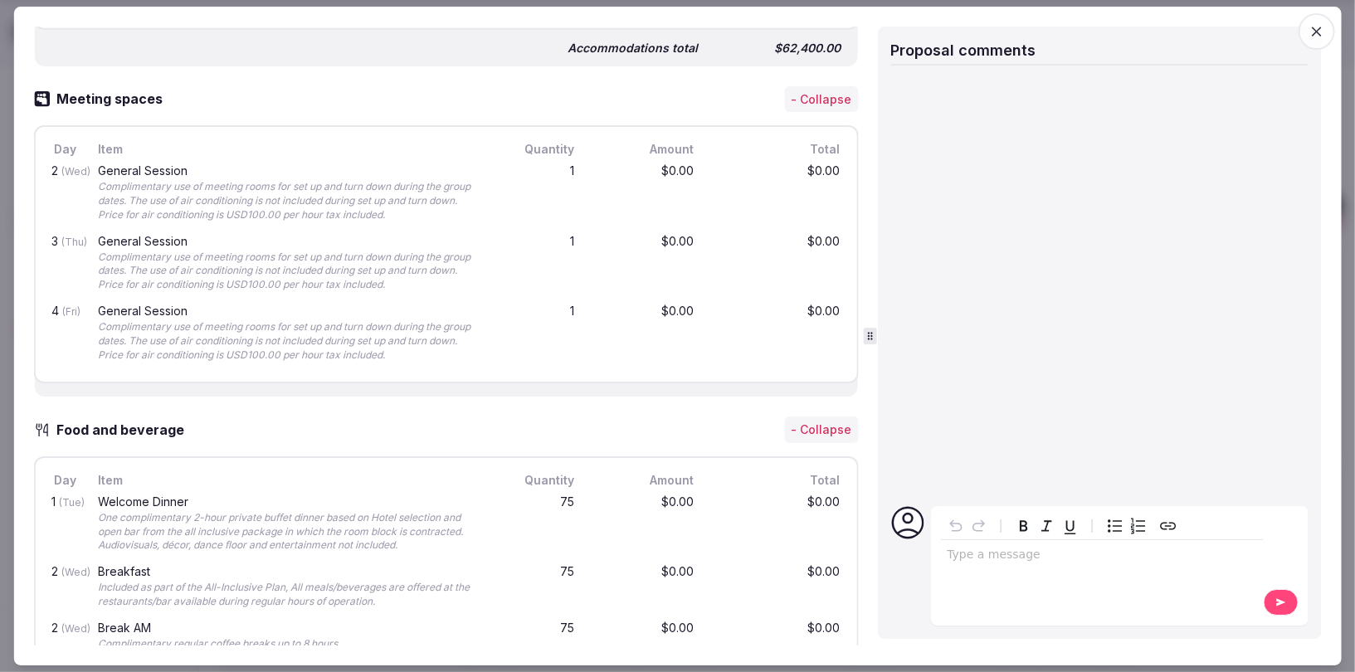
scroll to position [1046, 0]
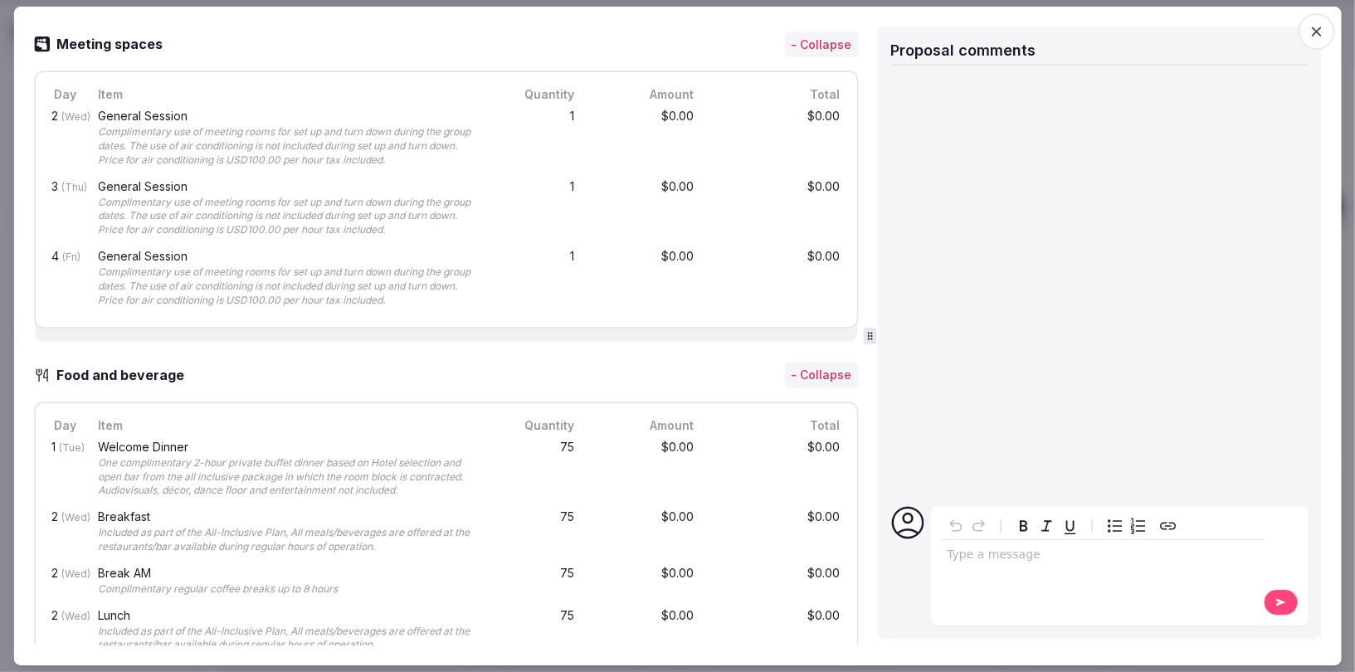
click at [1317, 27] on icon "button" at bounding box center [1317, 31] width 17 height 17
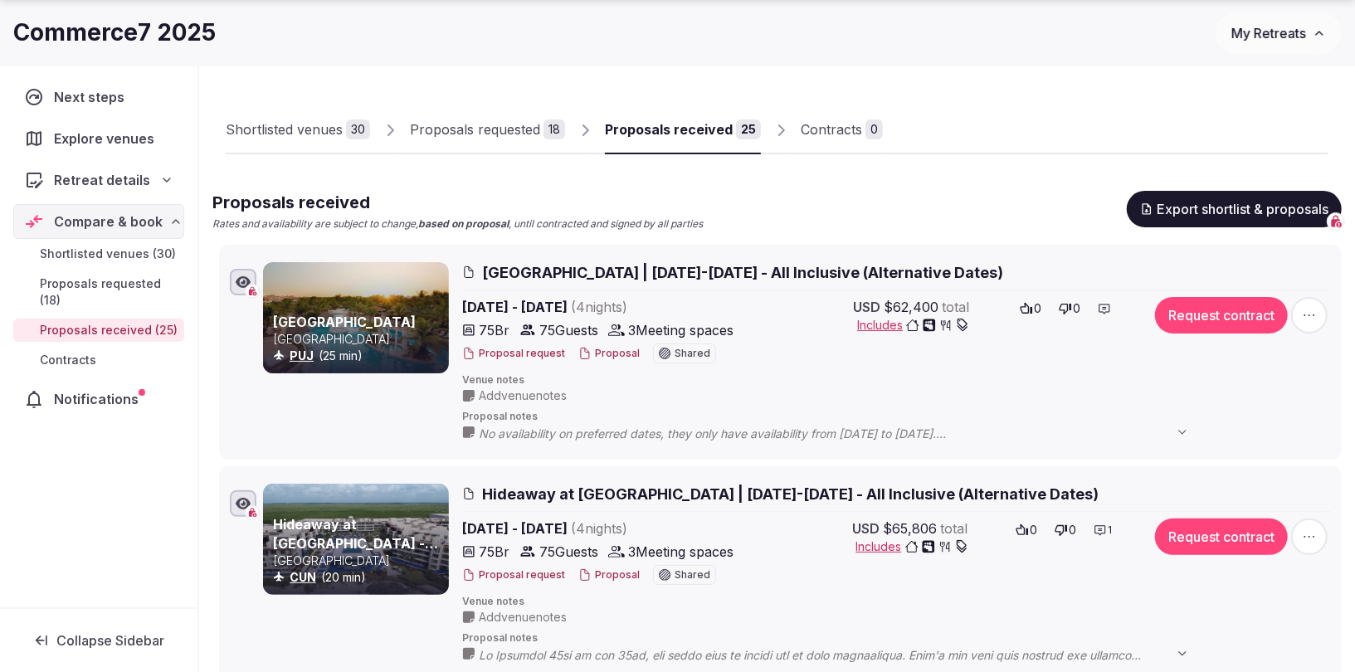
scroll to position [112, 0]
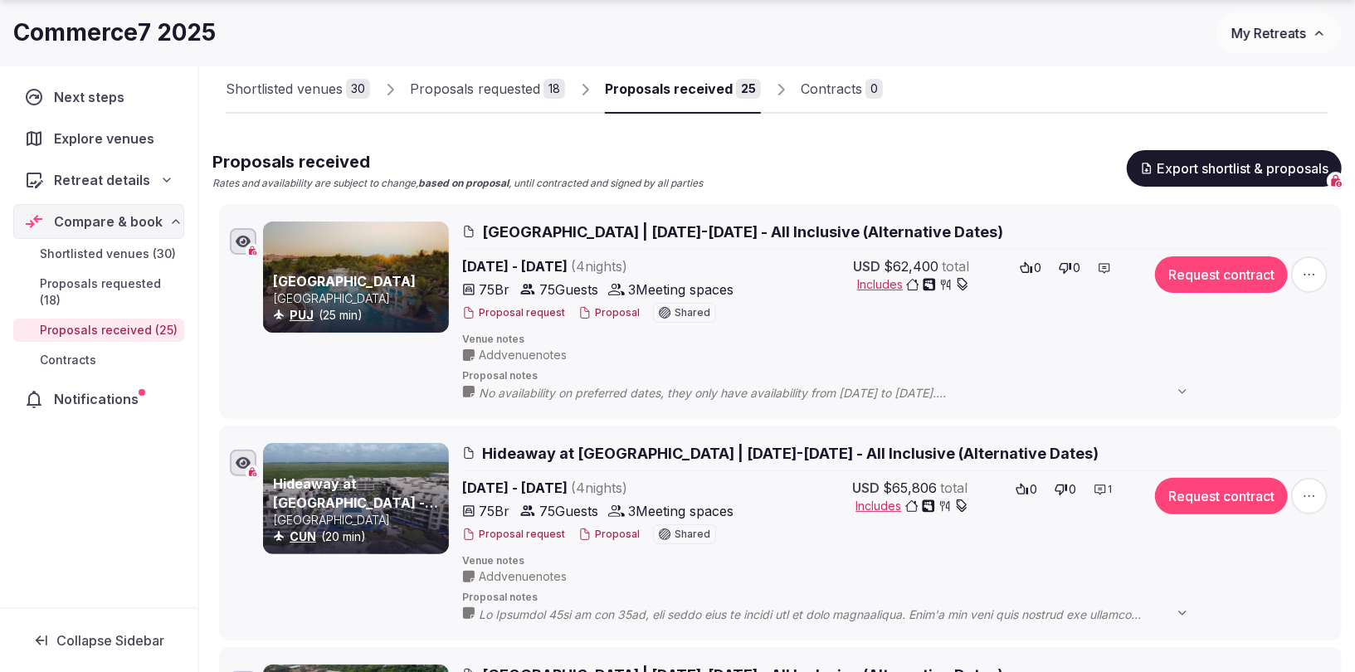
click at [735, 455] on span "Hideaway at [GEOGRAPHIC_DATA] | [DATE]-[DATE] - All Inclusive (Alternative Date…" at bounding box center [790, 453] width 617 height 21
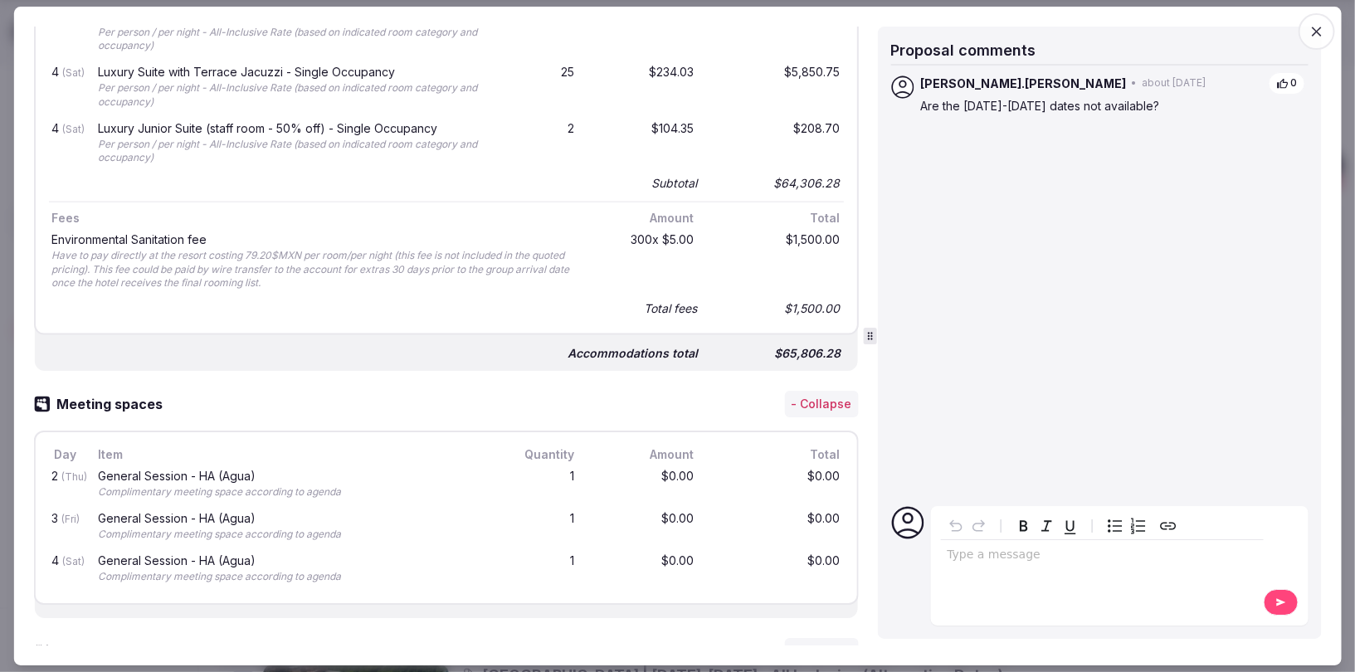
scroll to position [1341, 0]
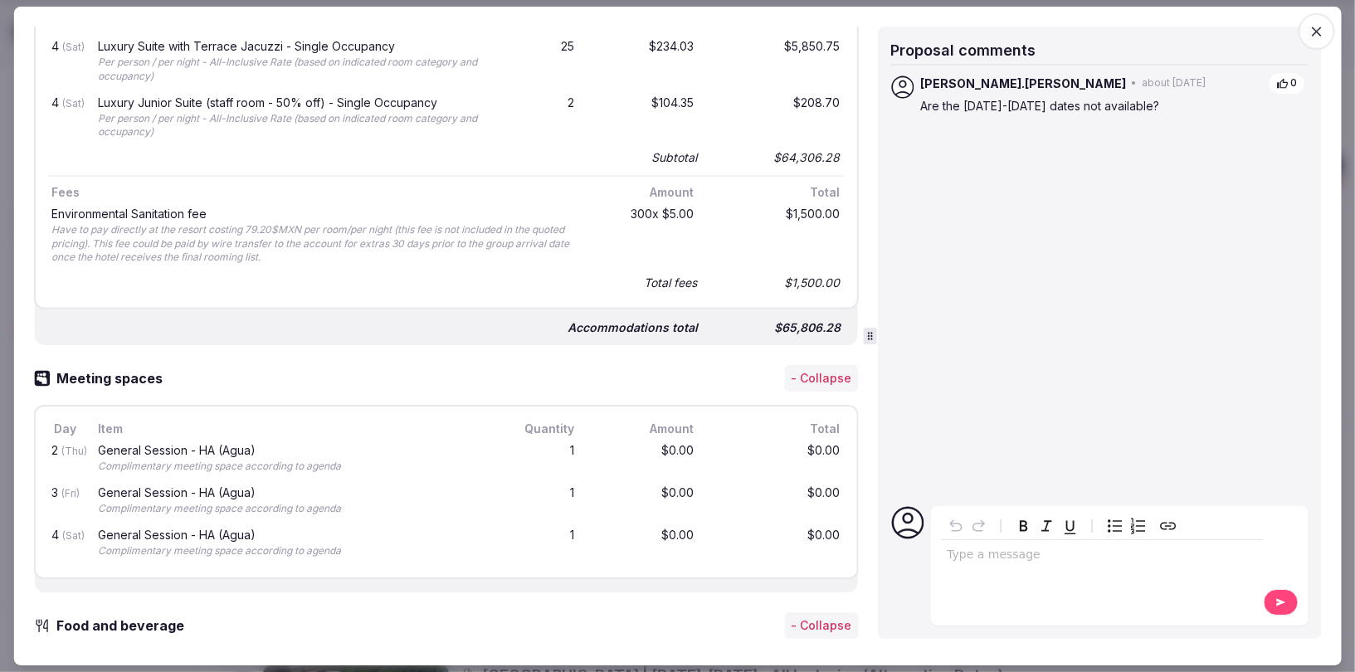
click at [1314, 32] on icon "button" at bounding box center [1317, 31] width 17 height 17
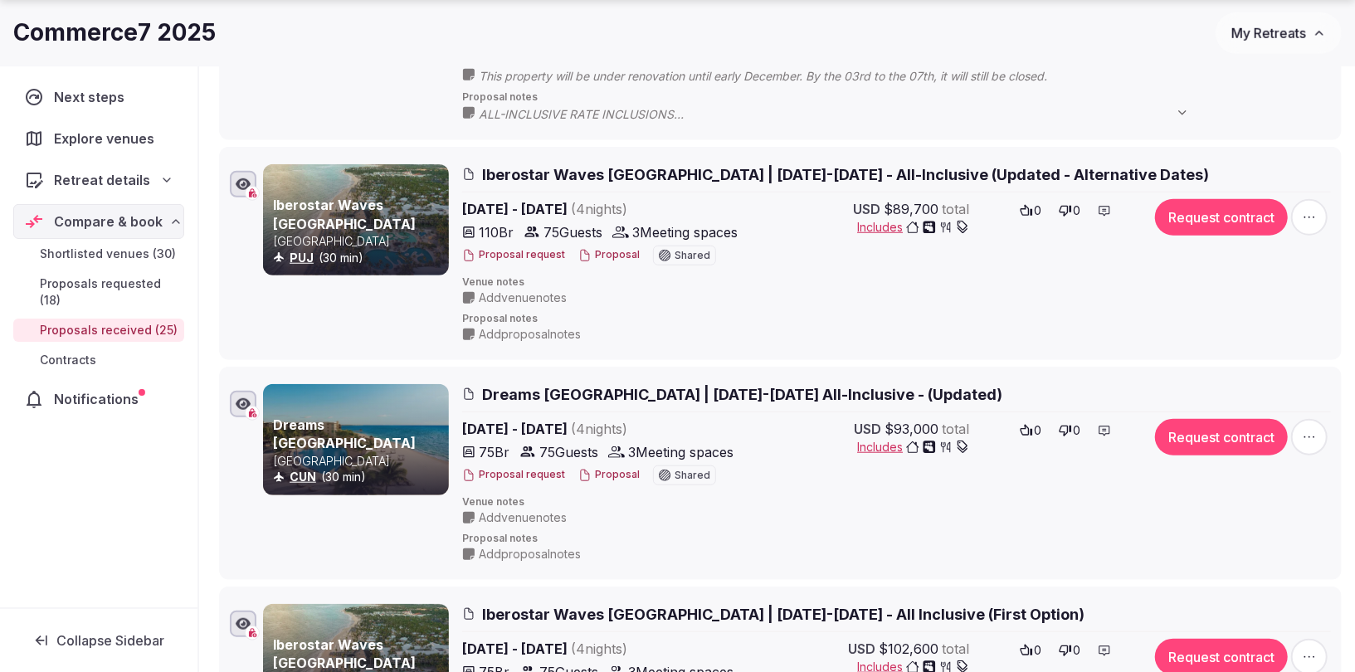
scroll to position [836, 0]
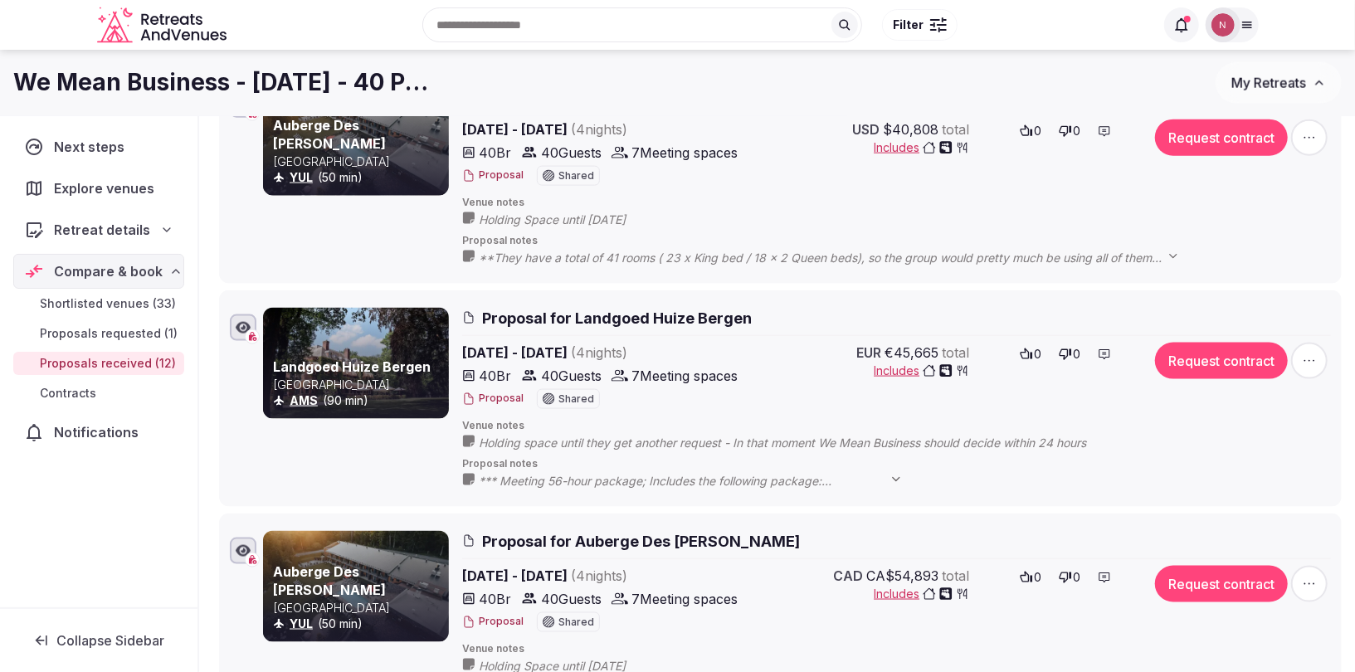
scroll to position [1362, 0]
